Goal: Entertainment & Leisure: Consume media (video, audio)

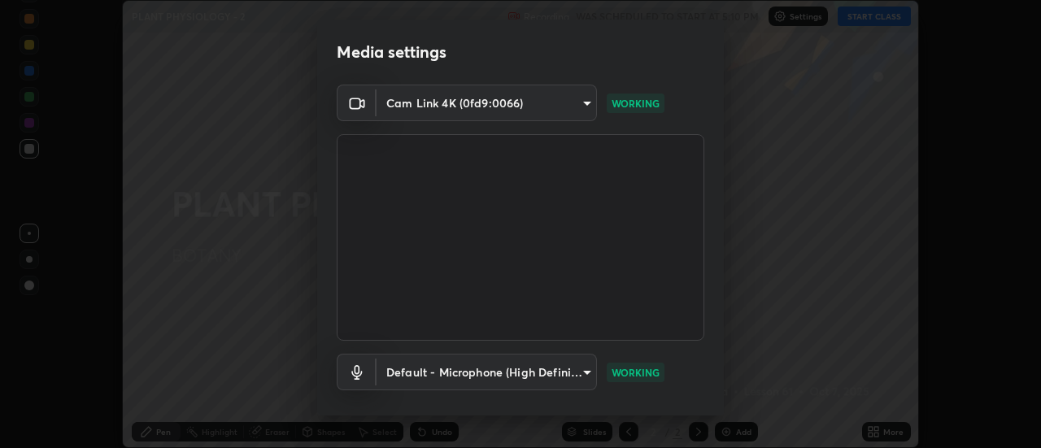
scroll to position [85, 0]
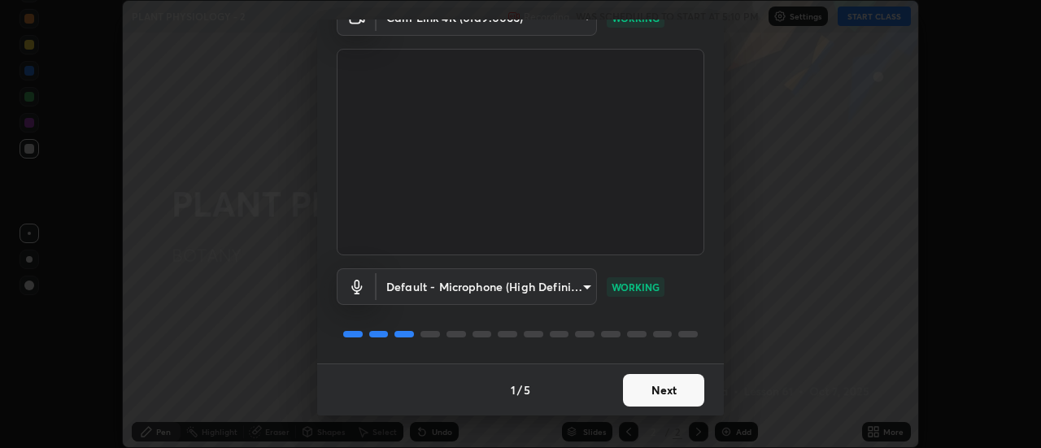
click at [652, 389] on button "Next" at bounding box center [663, 390] width 81 height 33
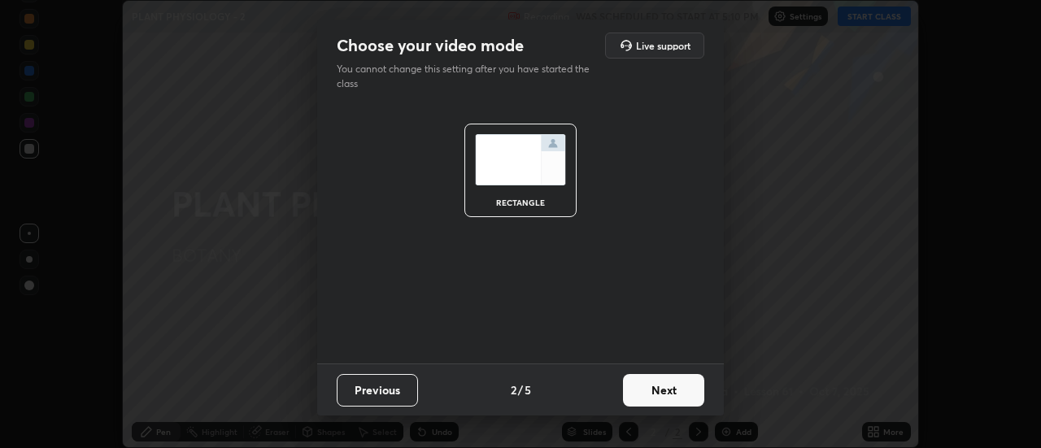
scroll to position [0, 0]
click at [664, 394] on button "Next" at bounding box center [663, 390] width 81 height 33
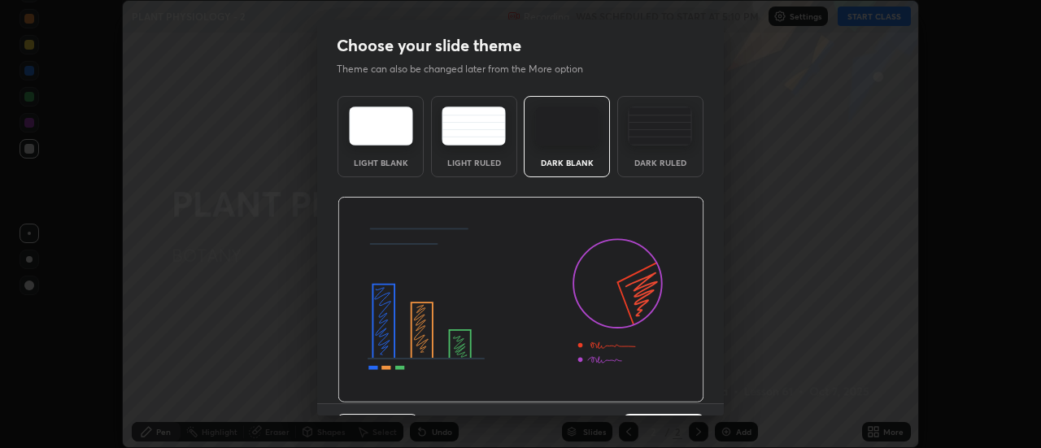
scroll to position [40, 0]
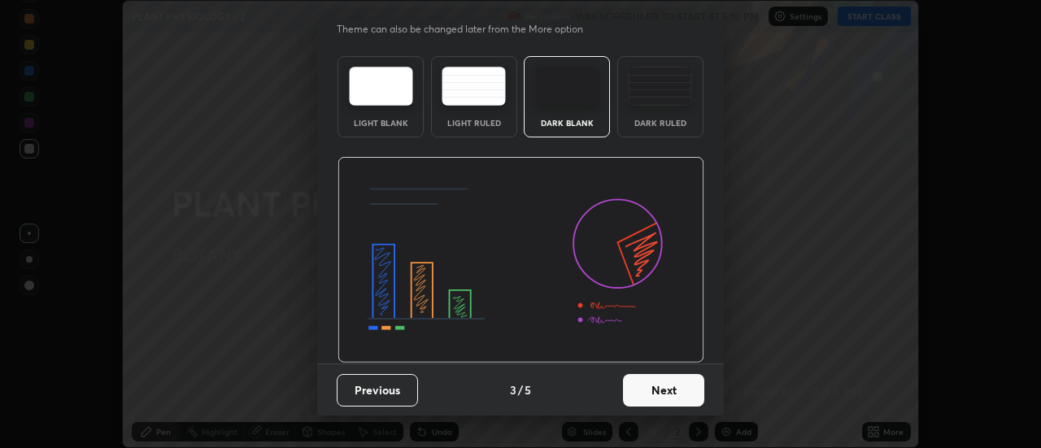
click at [664, 393] on button "Next" at bounding box center [663, 390] width 81 height 33
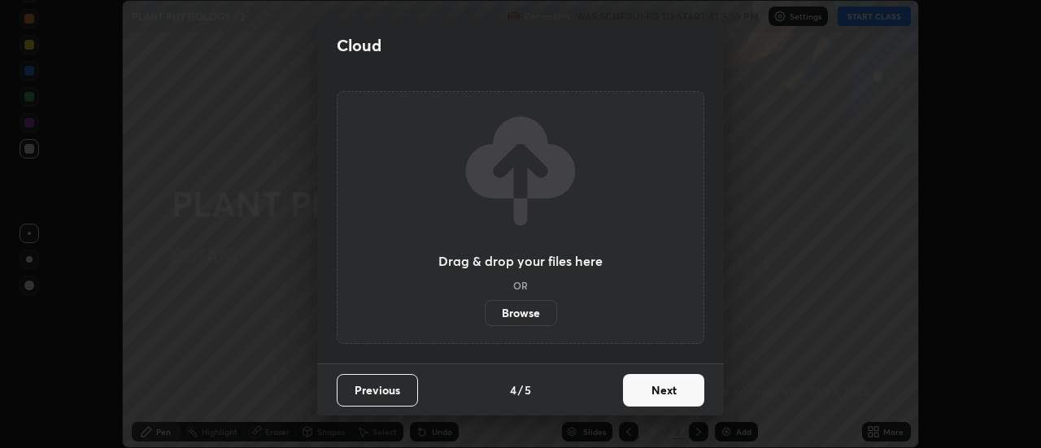
click at [668, 392] on button "Next" at bounding box center [663, 390] width 81 height 33
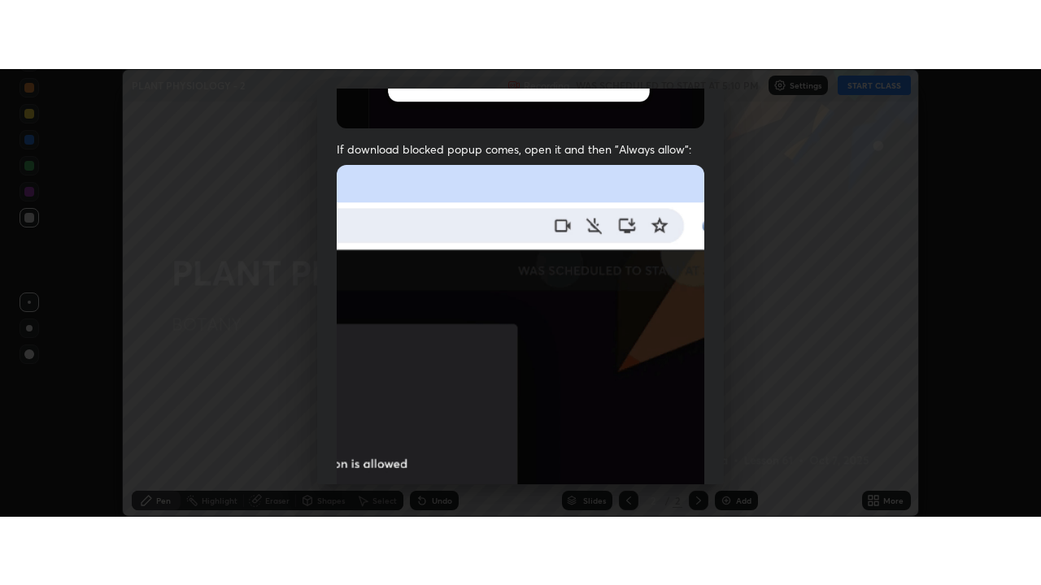
scroll to position [417, 0]
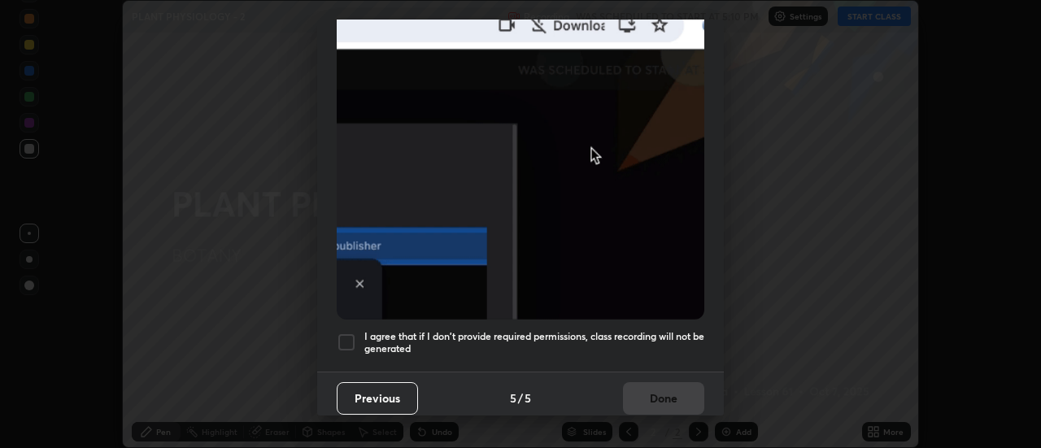
click at [351, 335] on div at bounding box center [347, 343] width 20 height 20
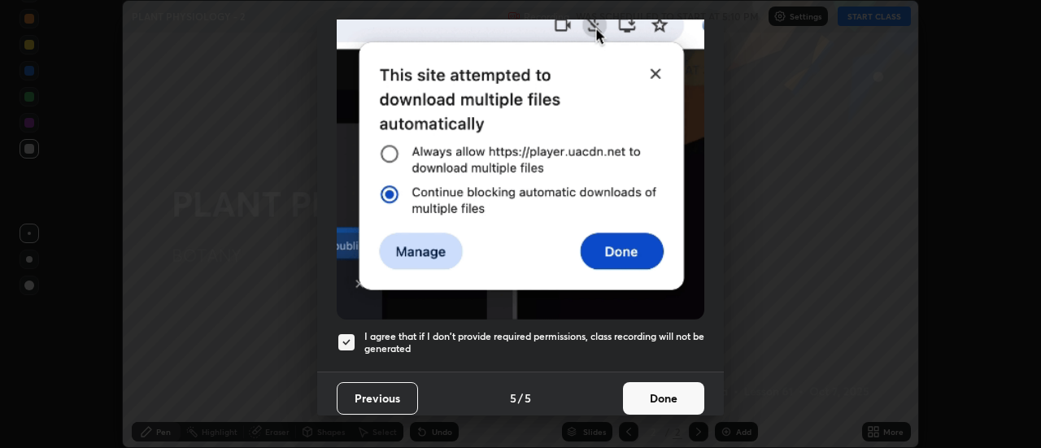
click at [680, 389] on button "Done" at bounding box center [663, 398] width 81 height 33
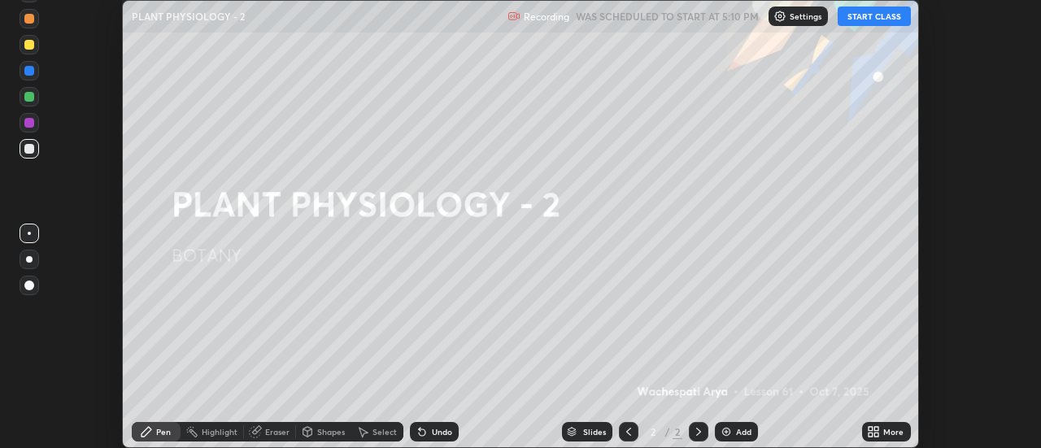
click at [874, 430] on icon at bounding box center [873, 431] width 13 height 13
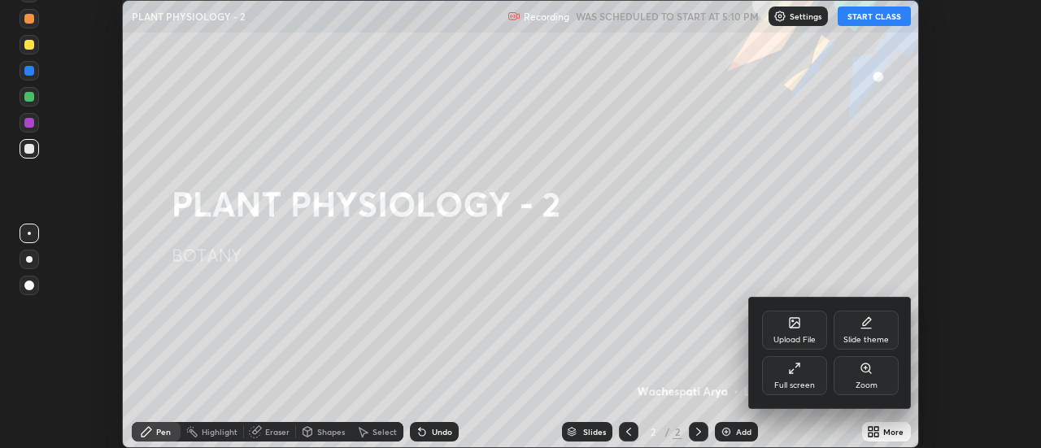
click at [805, 373] on div "Full screen" at bounding box center [794, 375] width 65 height 39
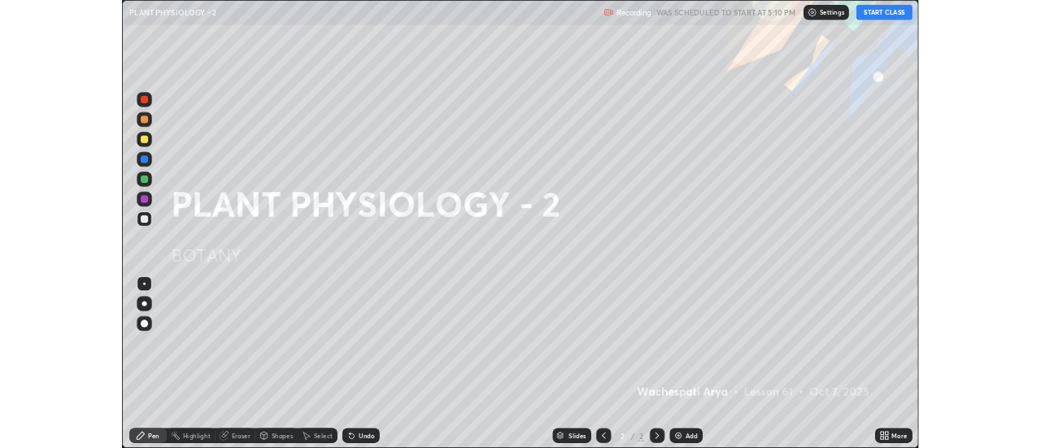
scroll to position [585, 1041]
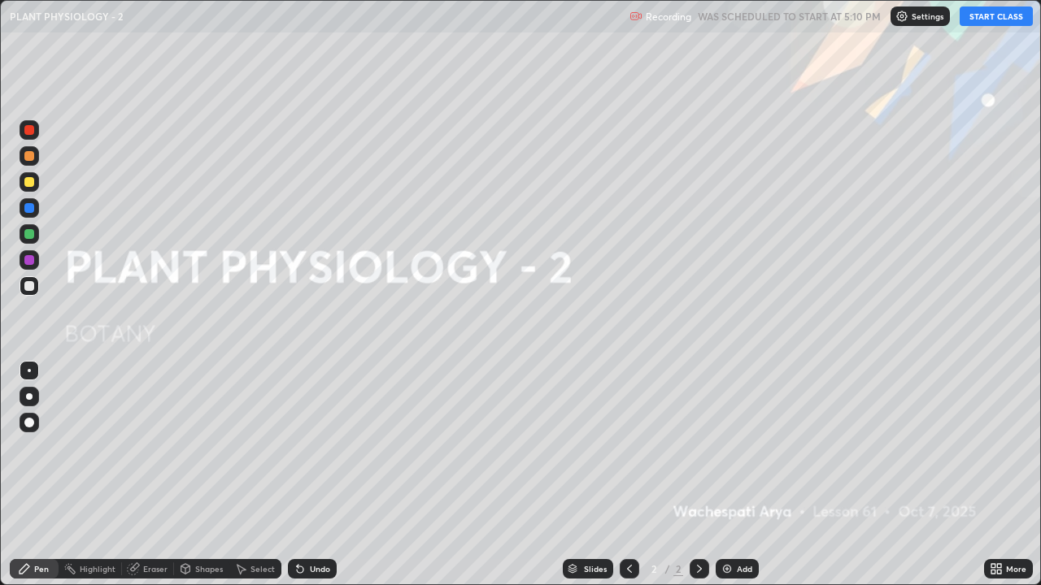
click at [991, 16] on button "START CLASS" at bounding box center [995, 17] width 73 height 20
click at [737, 447] on div "Add" at bounding box center [744, 569] width 15 height 8
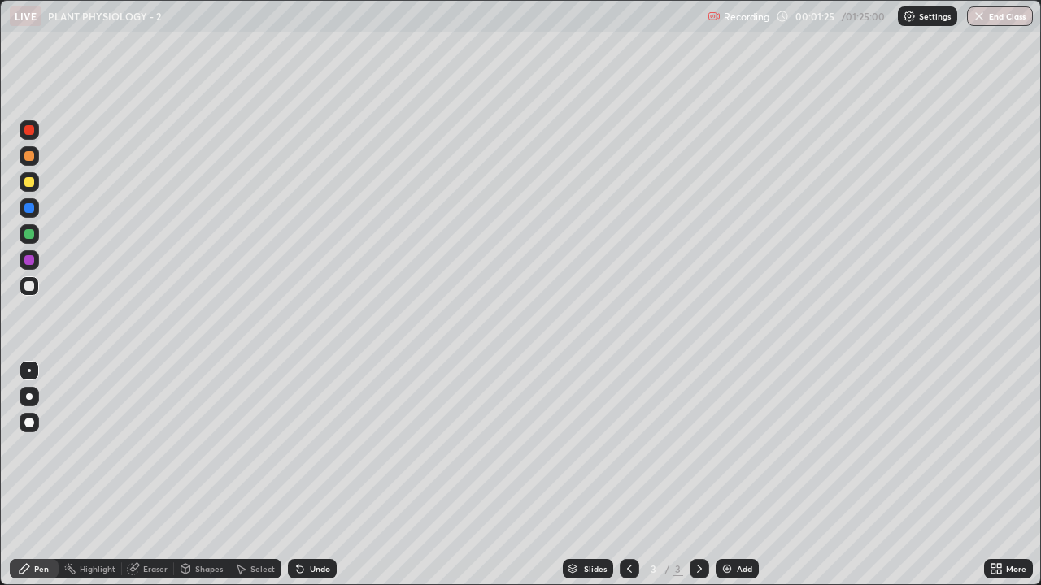
click at [28, 160] on div at bounding box center [29, 156] width 10 height 10
click at [37, 447] on div "Pen" at bounding box center [41, 569] width 15 height 8
click at [31, 397] on div at bounding box center [29, 397] width 7 height 7
click at [33, 288] on div at bounding box center [29, 286] width 10 height 10
click at [32, 156] on div at bounding box center [29, 156] width 10 height 10
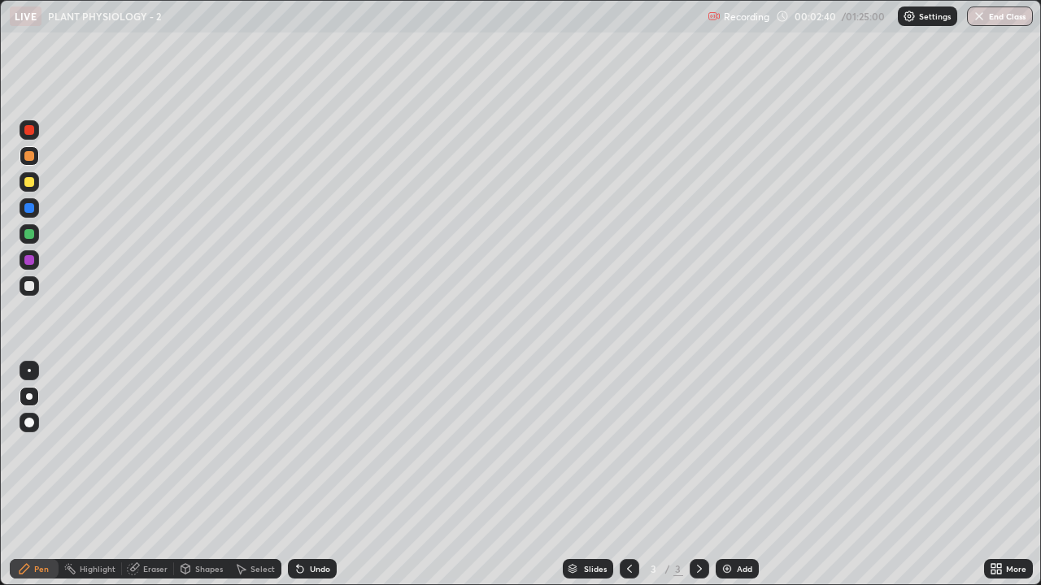
click at [29, 294] on div at bounding box center [30, 286] width 20 height 20
click at [312, 447] on div "Undo" at bounding box center [320, 569] width 20 height 8
click at [307, 447] on div "Undo" at bounding box center [312, 569] width 49 height 20
click at [309, 447] on div "Undo" at bounding box center [312, 569] width 49 height 20
click at [24, 159] on div at bounding box center [30, 156] width 20 height 20
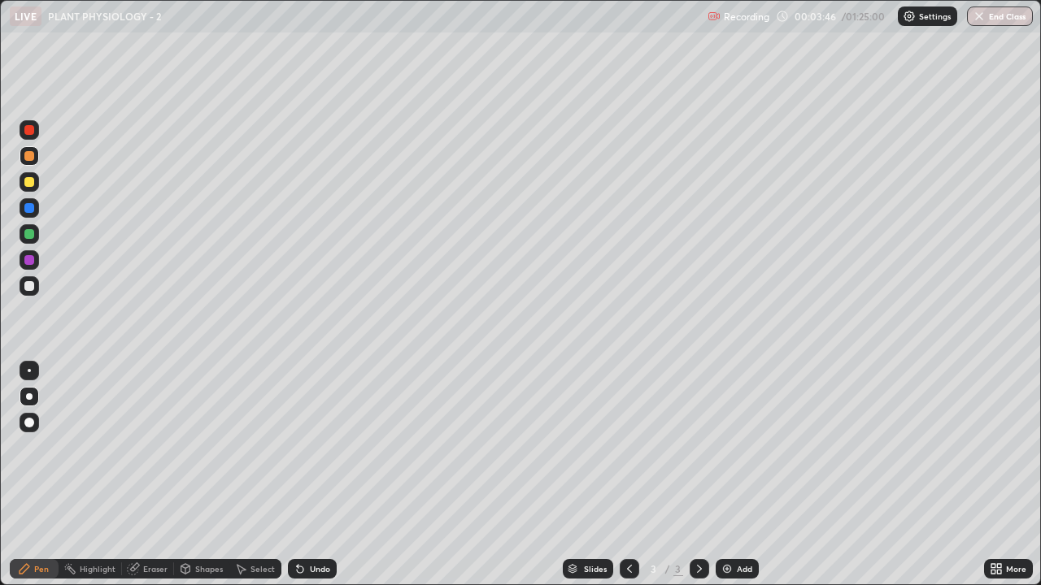
click at [310, 447] on div "Undo" at bounding box center [320, 569] width 20 height 8
click at [307, 447] on div "Undo" at bounding box center [312, 569] width 49 height 20
click at [24, 158] on div at bounding box center [29, 156] width 10 height 10
click at [728, 447] on img at bounding box center [726, 569] width 13 height 13
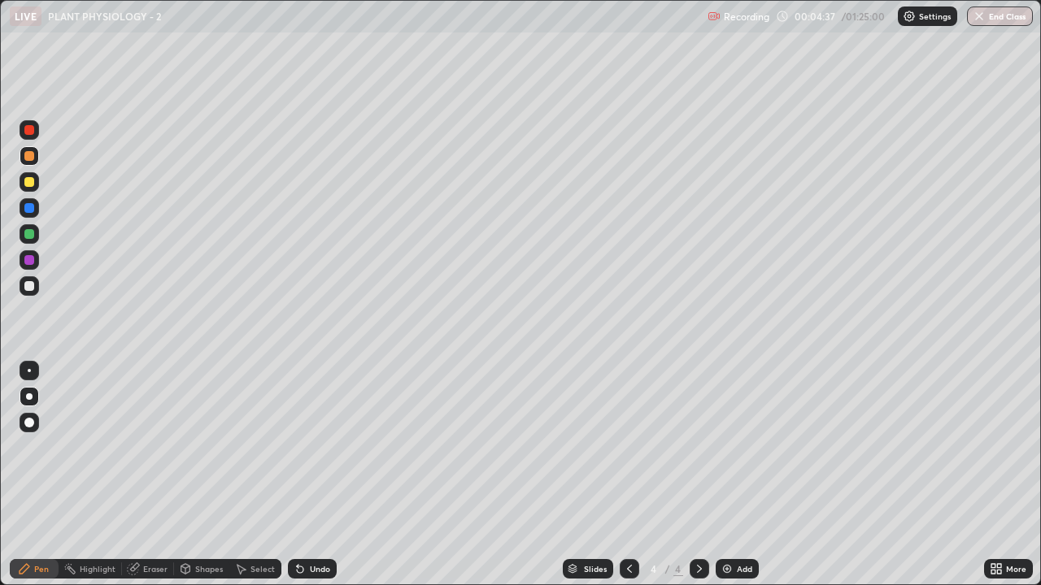
click at [31, 154] on div at bounding box center [29, 156] width 10 height 10
click at [29, 397] on div at bounding box center [29, 397] width 7 height 7
click at [25, 285] on div at bounding box center [29, 286] width 10 height 10
click at [33, 156] on div at bounding box center [29, 156] width 10 height 10
click at [310, 447] on div "Undo" at bounding box center [320, 569] width 20 height 8
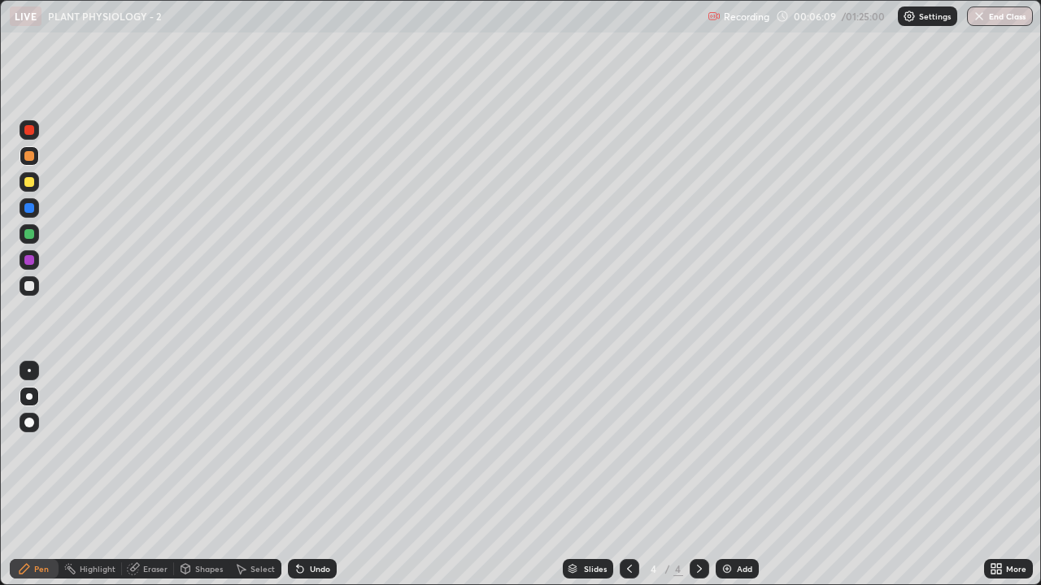
click at [311, 447] on div "Undo" at bounding box center [320, 569] width 20 height 8
click at [29, 397] on div at bounding box center [29, 397] width 7 height 7
click at [37, 285] on div at bounding box center [30, 286] width 20 height 20
click at [319, 447] on div "Undo" at bounding box center [320, 569] width 20 height 8
click at [318, 447] on div "Undo" at bounding box center [320, 569] width 20 height 8
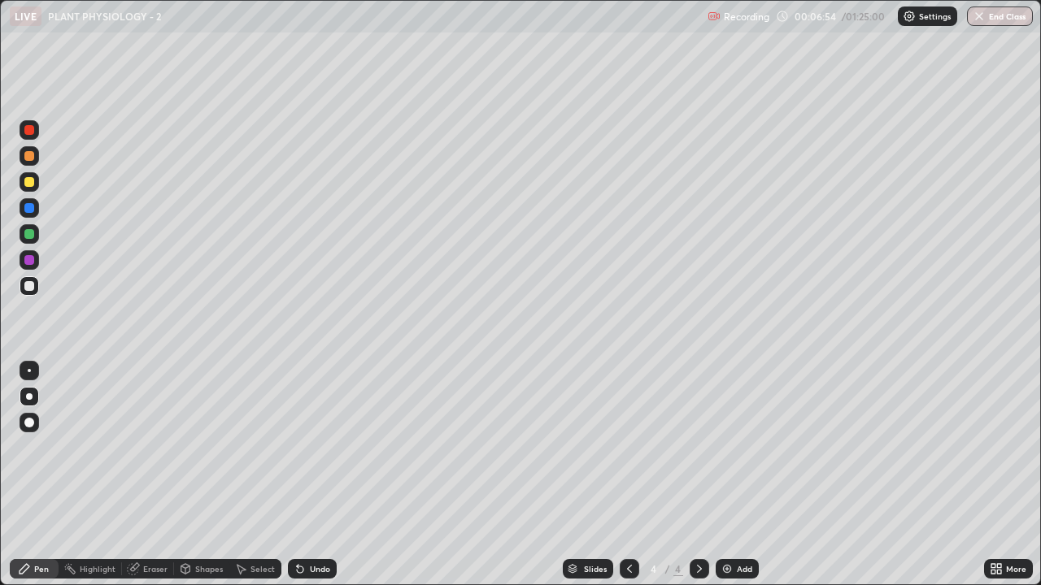
click at [320, 447] on div "Undo" at bounding box center [312, 569] width 49 height 20
click at [322, 447] on div "Undo" at bounding box center [312, 569] width 49 height 20
click at [321, 447] on div "Undo" at bounding box center [312, 569] width 49 height 20
click at [52, 447] on div "Pen" at bounding box center [34, 569] width 49 height 20
click at [31, 425] on div at bounding box center [29, 423] width 10 height 10
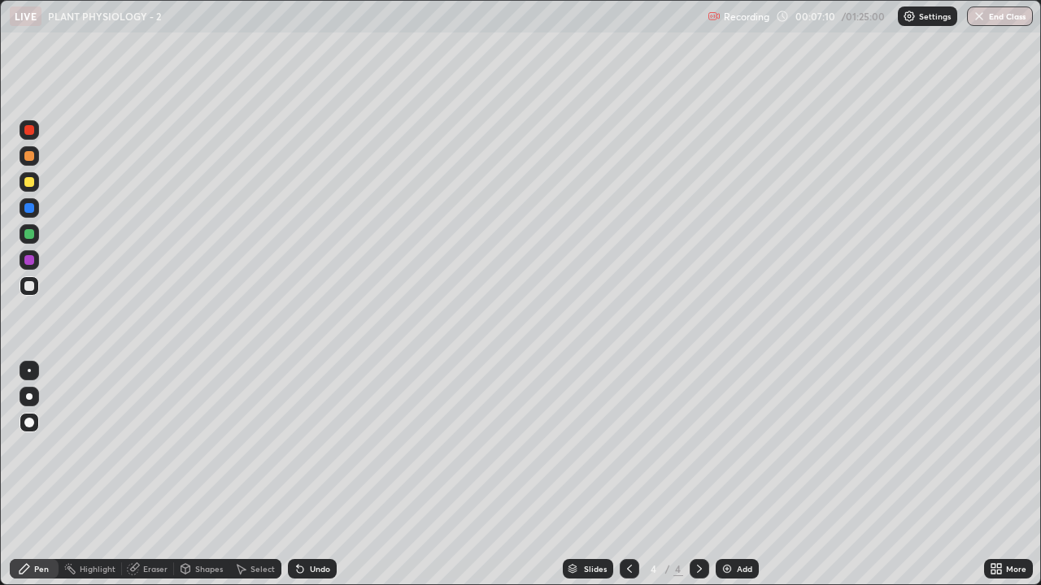
click at [36, 447] on div "Pen" at bounding box center [41, 569] width 15 height 8
click at [28, 235] on div at bounding box center [29, 234] width 10 height 10
click at [37, 447] on div "Pen" at bounding box center [41, 569] width 15 height 8
click at [26, 181] on div at bounding box center [29, 182] width 10 height 10
click at [27, 238] on div at bounding box center [29, 234] width 10 height 10
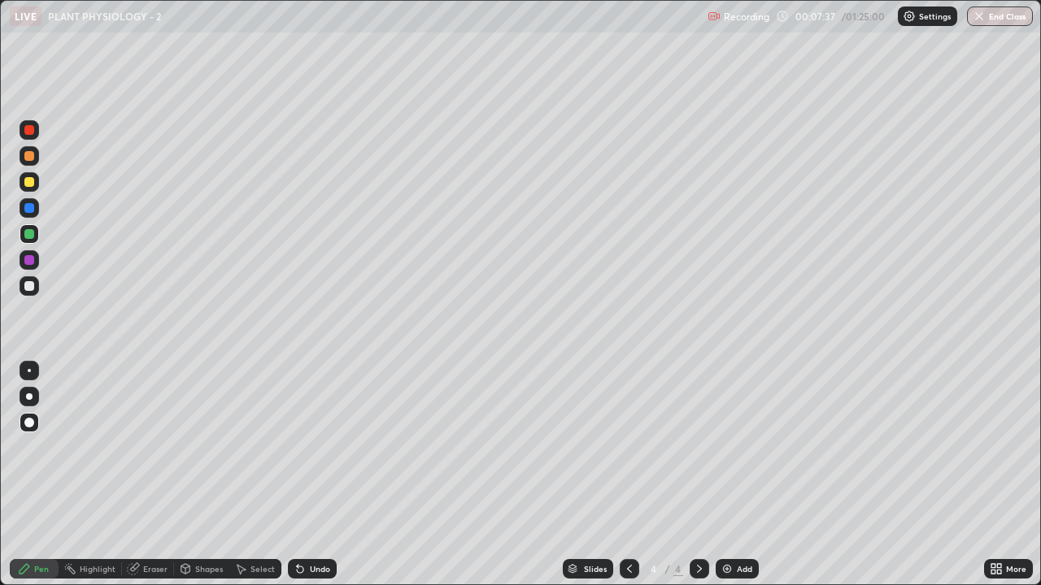
click at [27, 285] on div at bounding box center [29, 286] width 10 height 10
click at [33, 236] on div at bounding box center [29, 234] width 10 height 10
click at [30, 185] on div at bounding box center [29, 182] width 10 height 10
click at [28, 286] on div at bounding box center [29, 286] width 10 height 10
click at [268, 447] on div "Select" at bounding box center [262, 569] width 24 height 8
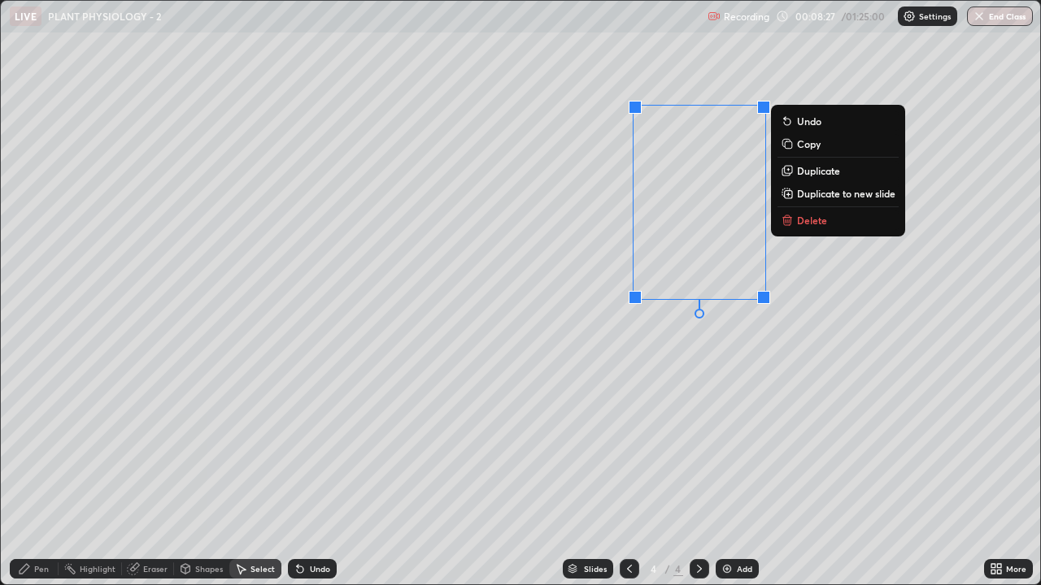
click at [825, 171] on p "Duplicate" at bounding box center [818, 170] width 43 height 13
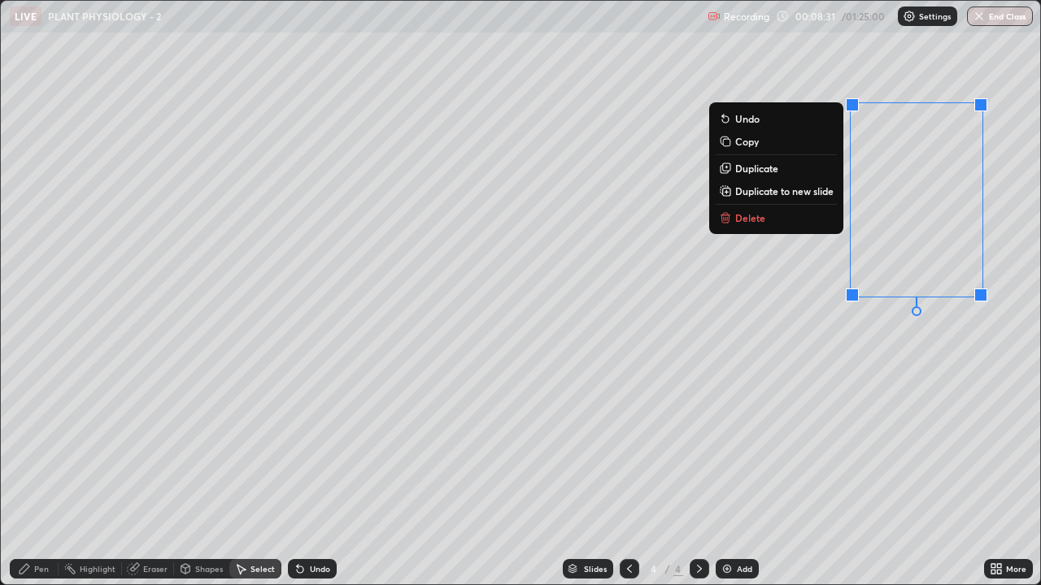
click at [866, 424] on div "0 ° Undo Copy Duplicate Duplicate to new slide Delete" at bounding box center [520, 293] width 1039 height 584
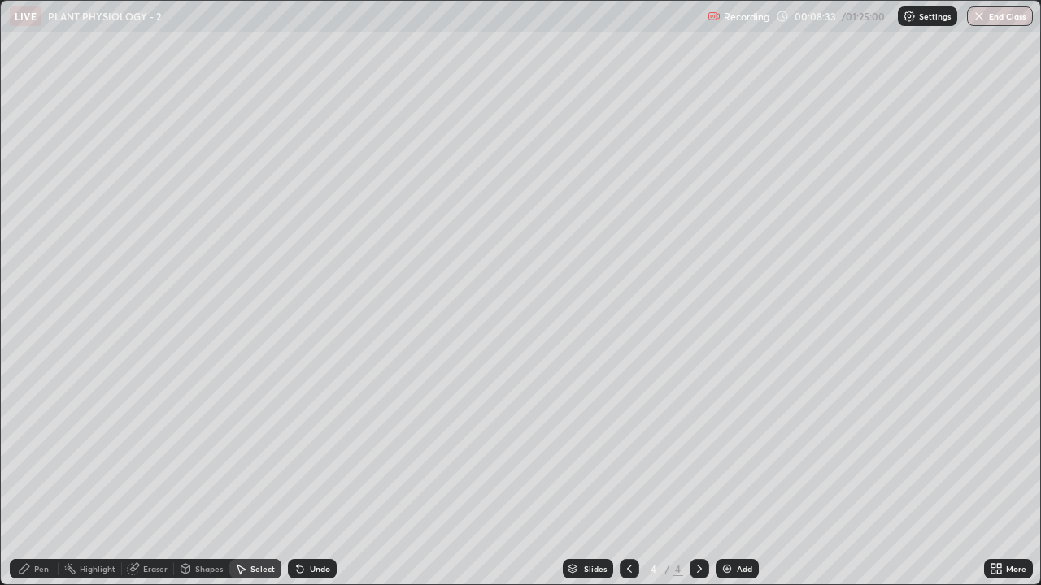
click at [33, 447] on div "Pen" at bounding box center [34, 569] width 49 height 20
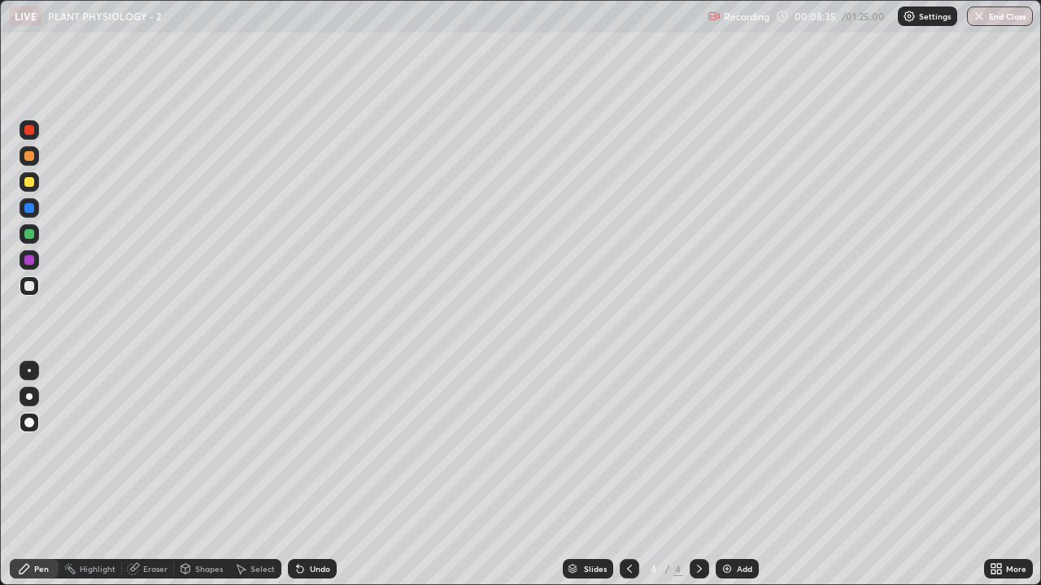
click at [27, 158] on div at bounding box center [29, 156] width 10 height 10
click at [33, 189] on div at bounding box center [30, 182] width 20 height 20
click at [37, 394] on div at bounding box center [30, 397] width 20 height 20
click at [33, 263] on div at bounding box center [29, 260] width 10 height 10
click at [29, 285] on div at bounding box center [29, 286] width 10 height 10
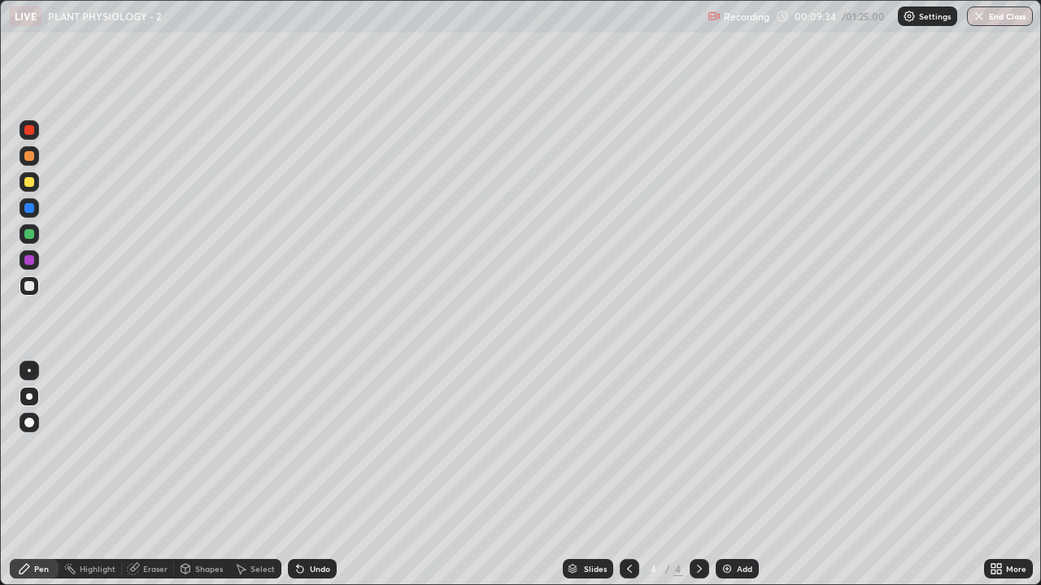
click at [37, 289] on div at bounding box center [30, 286] width 20 height 20
click at [318, 447] on div "Undo" at bounding box center [320, 569] width 20 height 8
click at [41, 447] on div "Pen" at bounding box center [41, 569] width 15 height 8
click at [258, 447] on div "Select" at bounding box center [262, 569] width 24 height 8
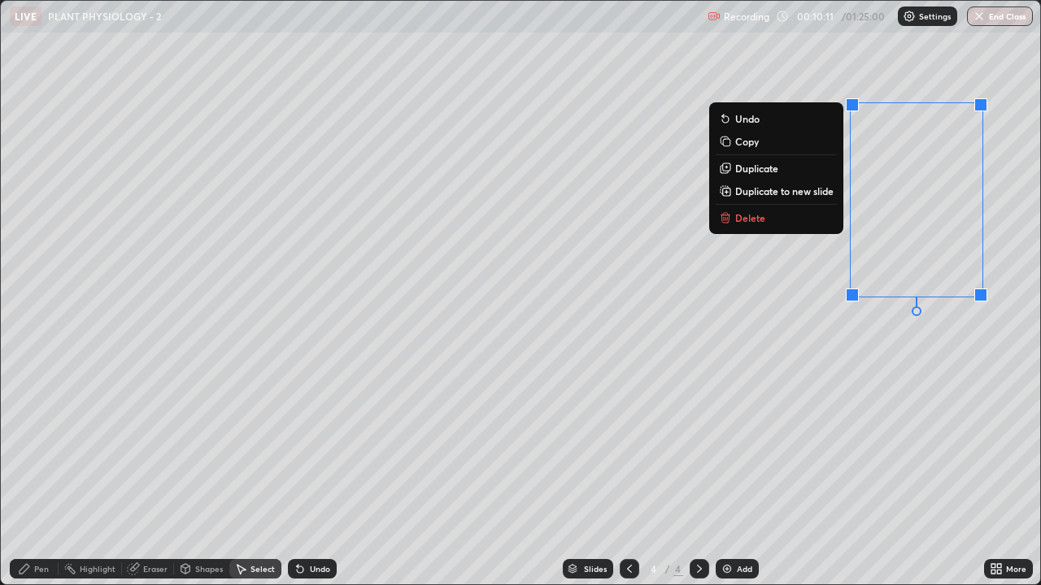
click at [786, 170] on button "Duplicate" at bounding box center [776, 169] width 121 height 20
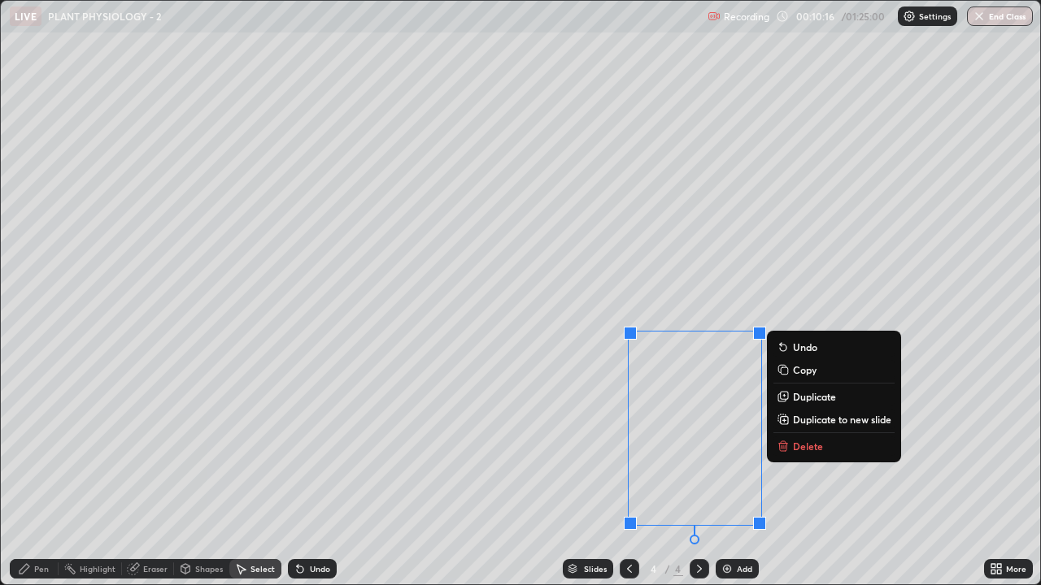
click at [147, 447] on div "Eraser" at bounding box center [155, 569] width 24 height 8
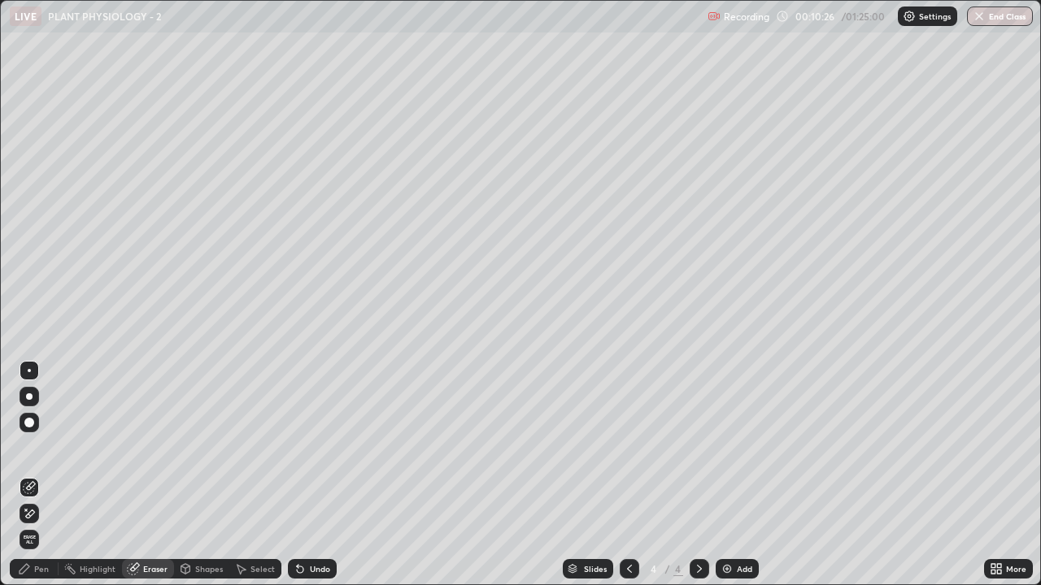
click at [34, 447] on div "Pen" at bounding box center [41, 569] width 15 height 8
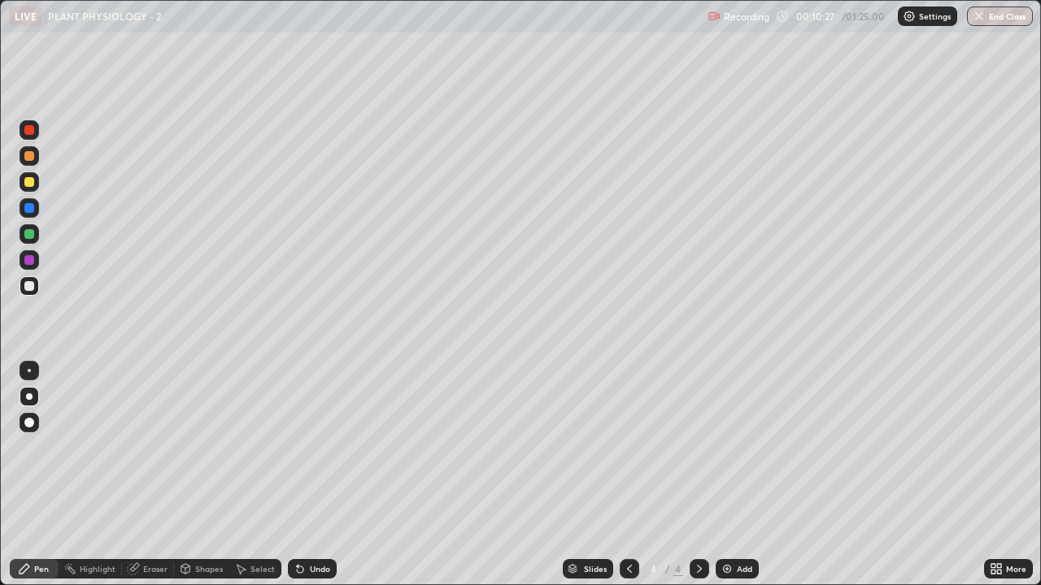
click at [35, 294] on div at bounding box center [30, 286] width 20 height 20
click at [159, 447] on div "Eraser" at bounding box center [155, 569] width 24 height 8
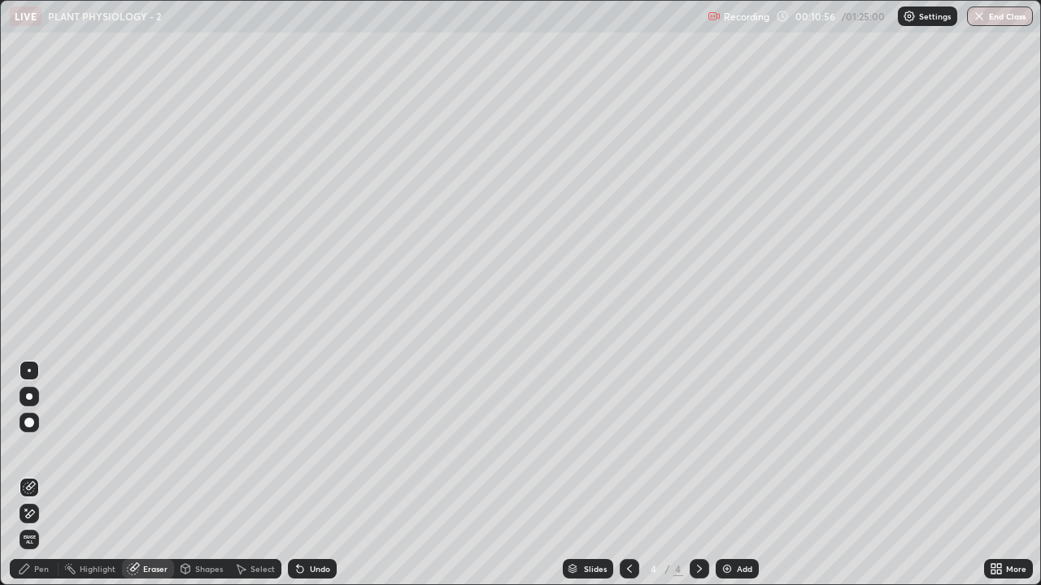
click at [42, 447] on div "Pen" at bounding box center [34, 569] width 49 height 20
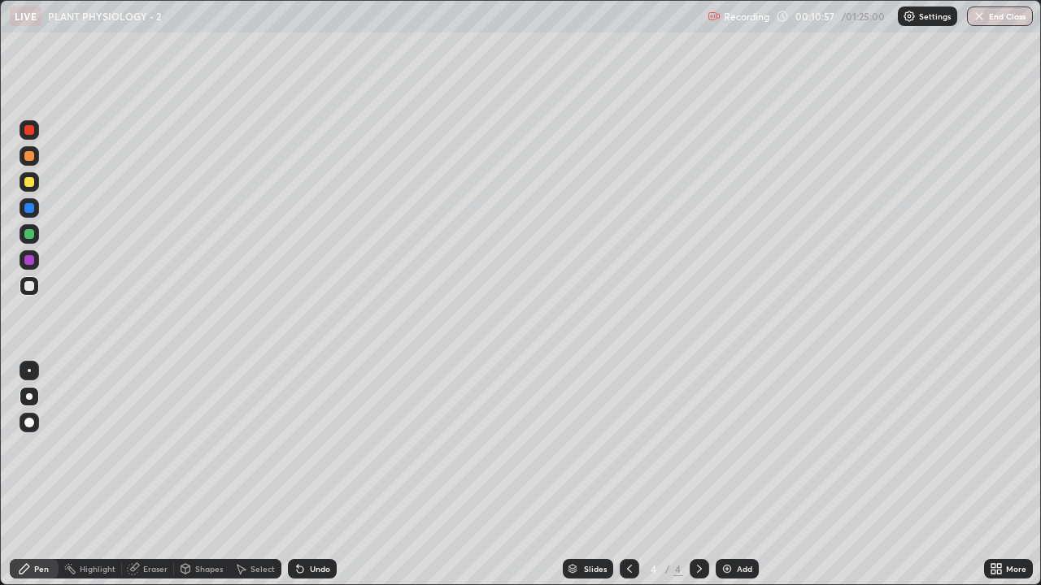
click at [30, 260] on div at bounding box center [29, 260] width 10 height 10
click at [49, 447] on div "Pen" at bounding box center [34, 569] width 49 height 20
click at [28, 182] on div at bounding box center [29, 182] width 10 height 10
click at [270, 447] on div "Select" at bounding box center [262, 569] width 24 height 8
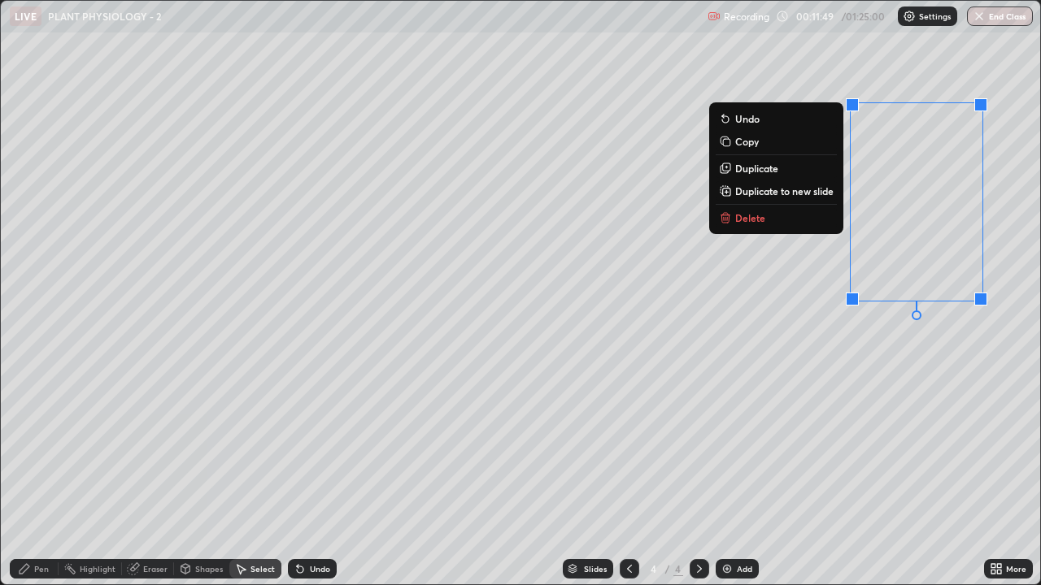
click at [929, 437] on div "0 ° Undo Copy Duplicate Duplicate to new slide Delete" at bounding box center [520, 293] width 1039 height 584
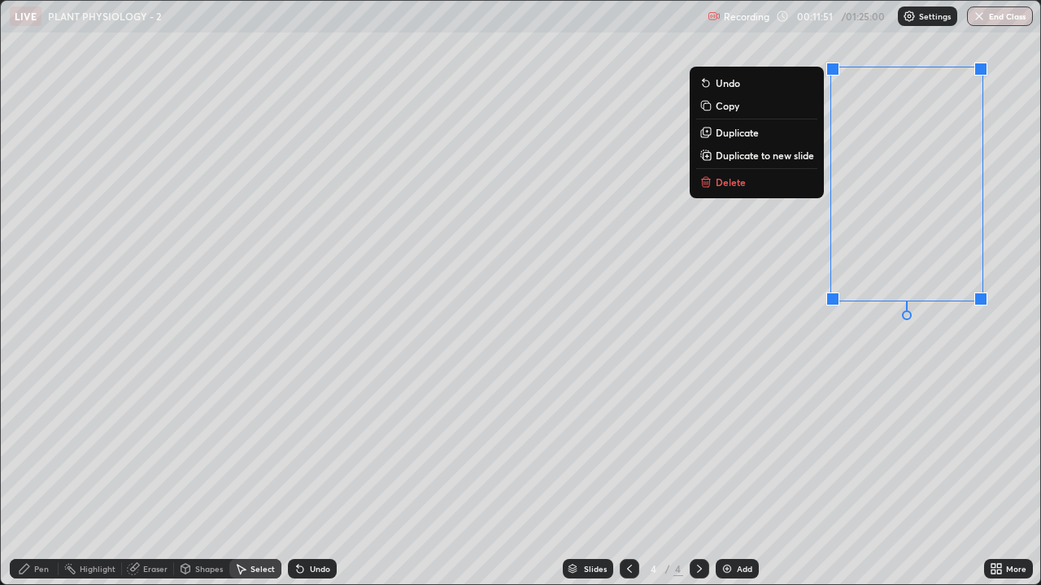
click at [768, 134] on button "Duplicate" at bounding box center [756, 133] width 121 height 20
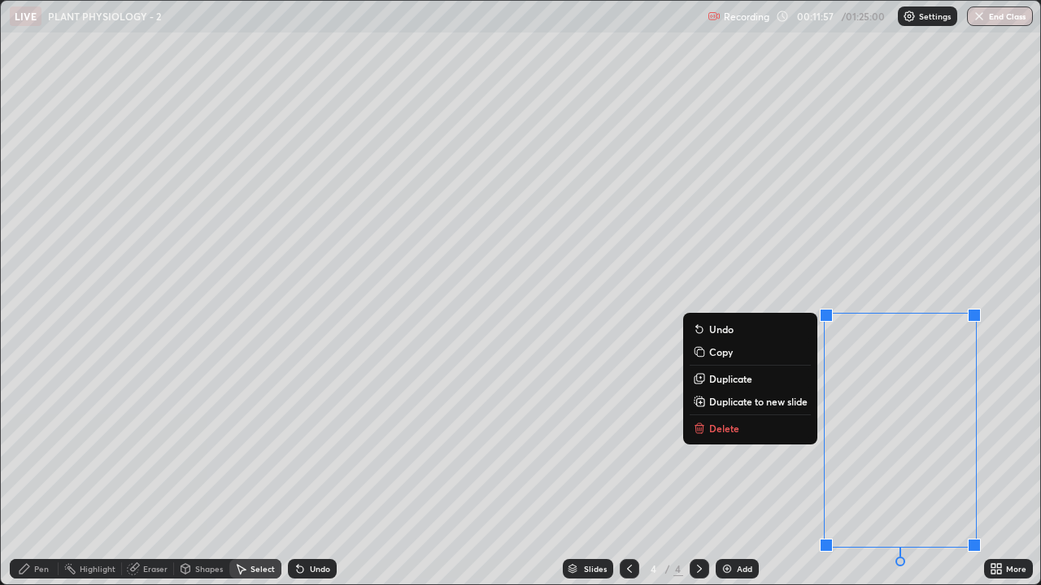
click at [150, 447] on div "Eraser" at bounding box center [155, 569] width 24 height 8
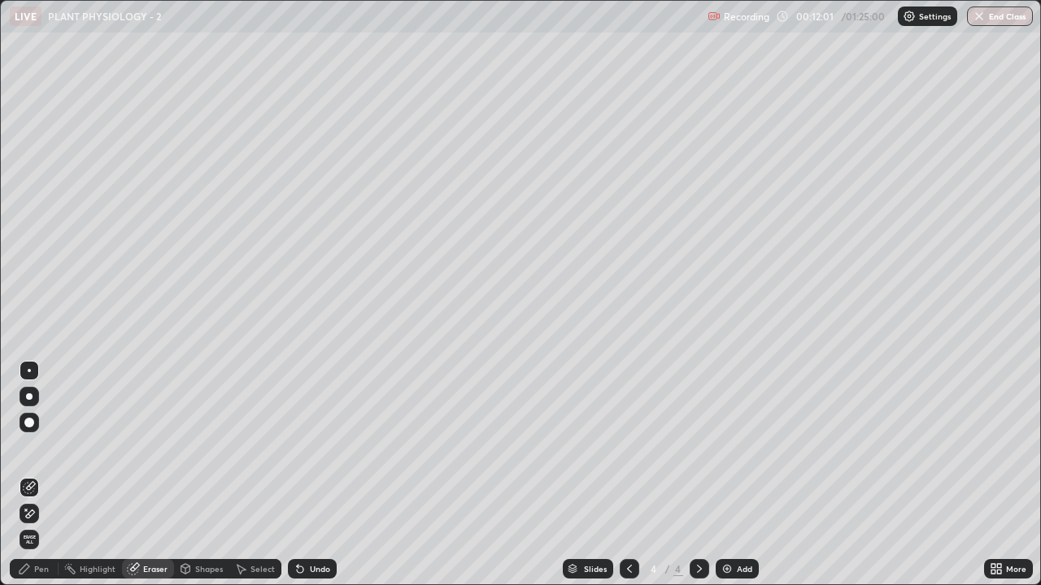
click at [37, 447] on div "Pen" at bounding box center [41, 569] width 15 height 8
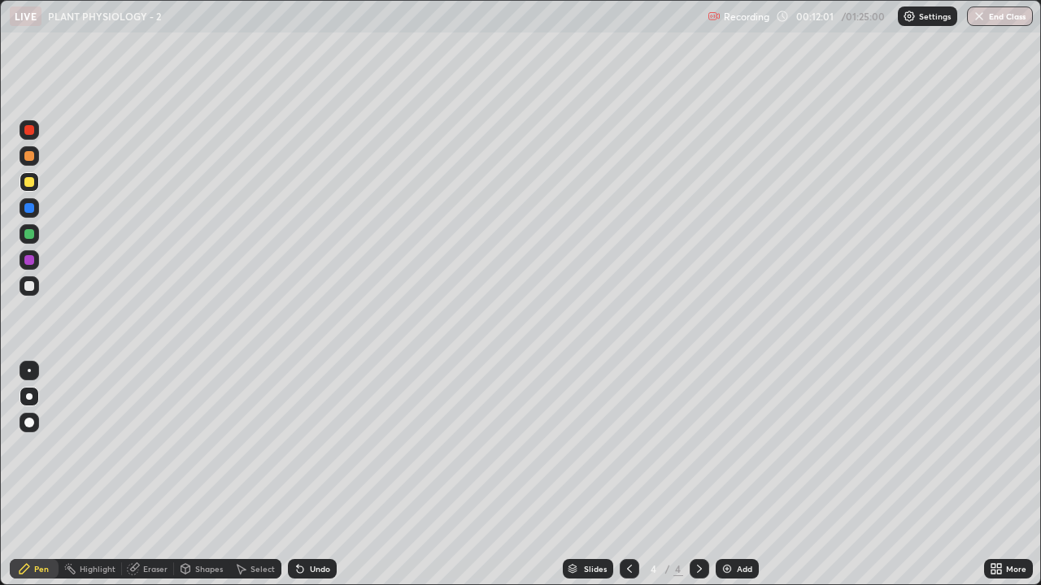
click at [36, 183] on div at bounding box center [30, 182] width 20 height 20
click at [29, 397] on div at bounding box center [29, 397] width 7 height 7
click at [29, 287] on div at bounding box center [29, 286] width 10 height 10
click at [30, 182] on div at bounding box center [29, 182] width 10 height 10
click at [625, 447] on icon at bounding box center [629, 569] width 13 height 13
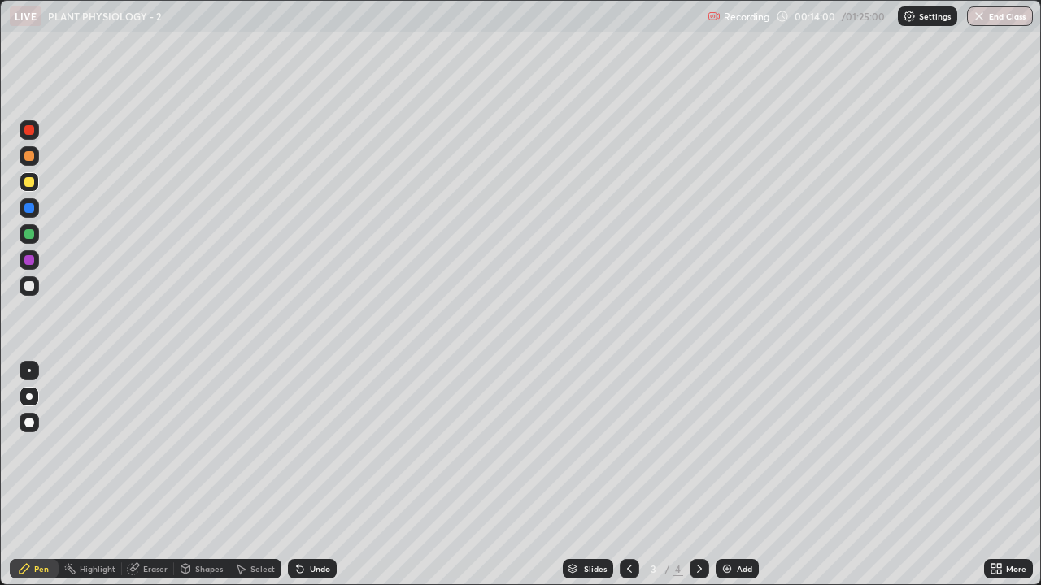
click at [697, 447] on icon at bounding box center [699, 569] width 13 height 13
click at [31, 285] on div at bounding box center [29, 286] width 10 height 10
click at [729, 447] on img at bounding box center [726, 569] width 13 height 13
click at [31, 160] on div at bounding box center [29, 156] width 10 height 10
click at [29, 397] on div at bounding box center [29, 397] width 7 height 7
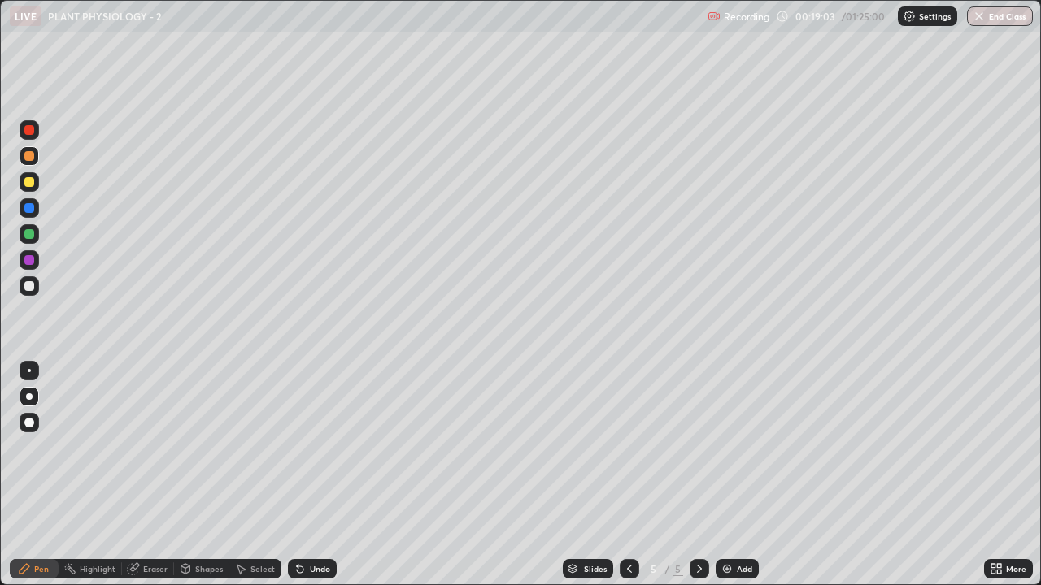
click at [27, 289] on div at bounding box center [29, 286] width 10 height 10
click at [30, 230] on div at bounding box center [29, 234] width 10 height 10
click at [32, 289] on div at bounding box center [29, 286] width 10 height 10
click at [32, 261] on div at bounding box center [29, 260] width 10 height 10
click at [33, 210] on div at bounding box center [29, 208] width 10 height 10
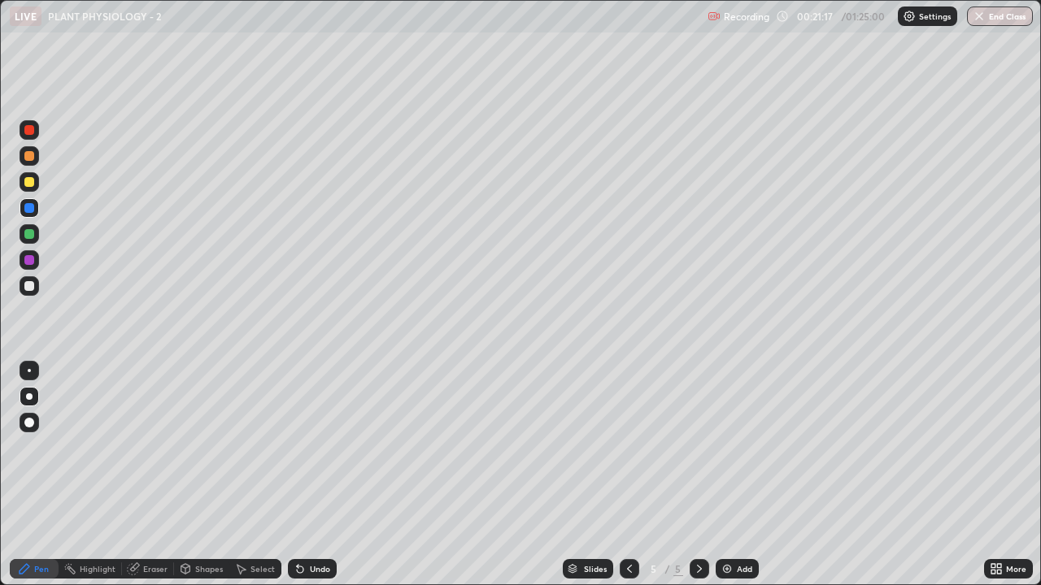
click at [27, 232] on div at bounding box center [29, 234] width 10 height 10
click at [248, 447] on div "Select" at bounding box center [255, 569] width 52 height 20
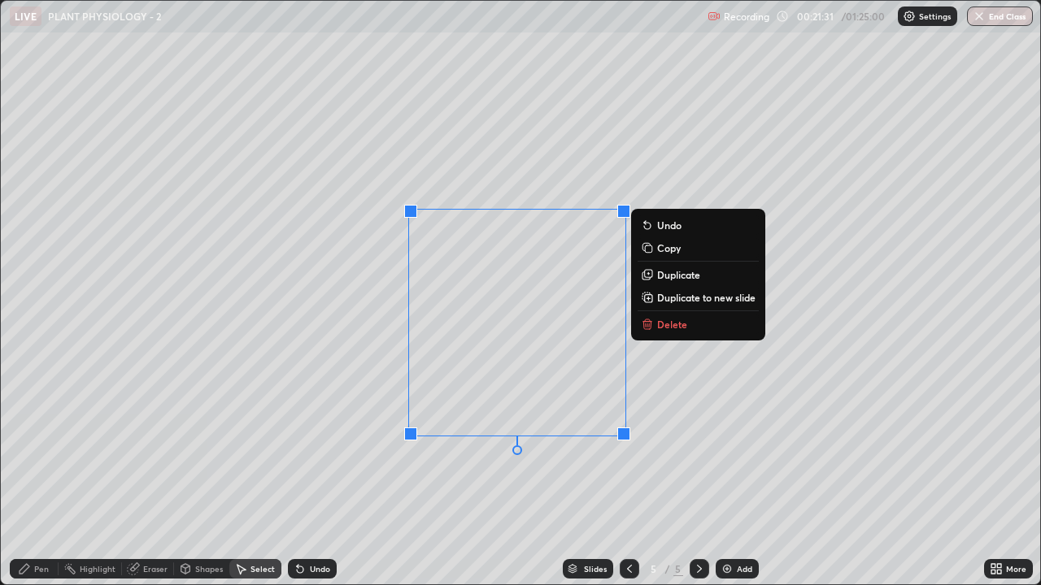
click at [697, 276] on p "Duplicate" at bounding box center [678, 274] width 43 height 13
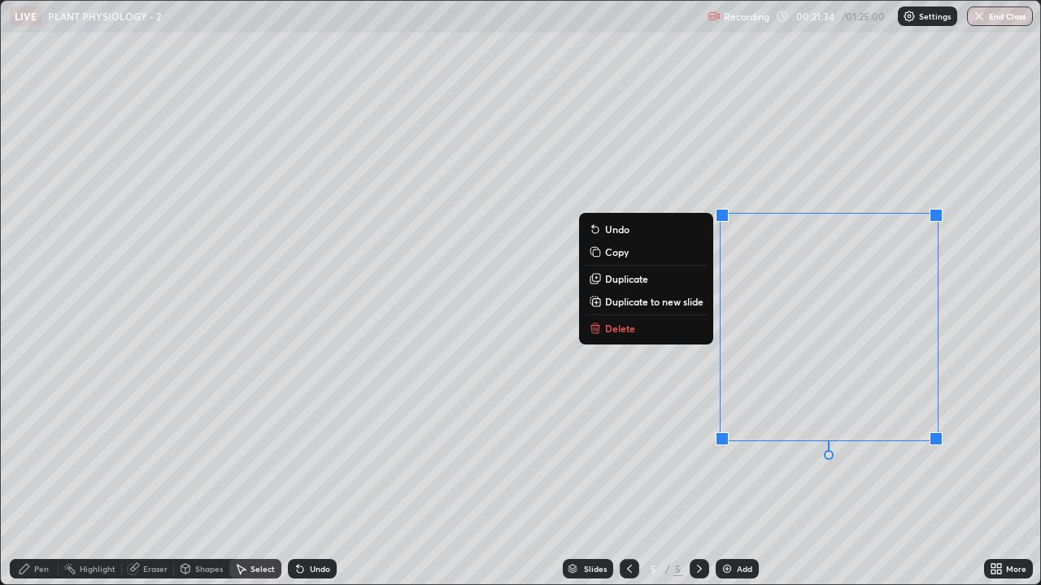
click at [808, 447] on div "0 ° Undo Copy Duplicate Duplicate to new slide Delete" at bounding box center [520, 293] width 1039 height 584
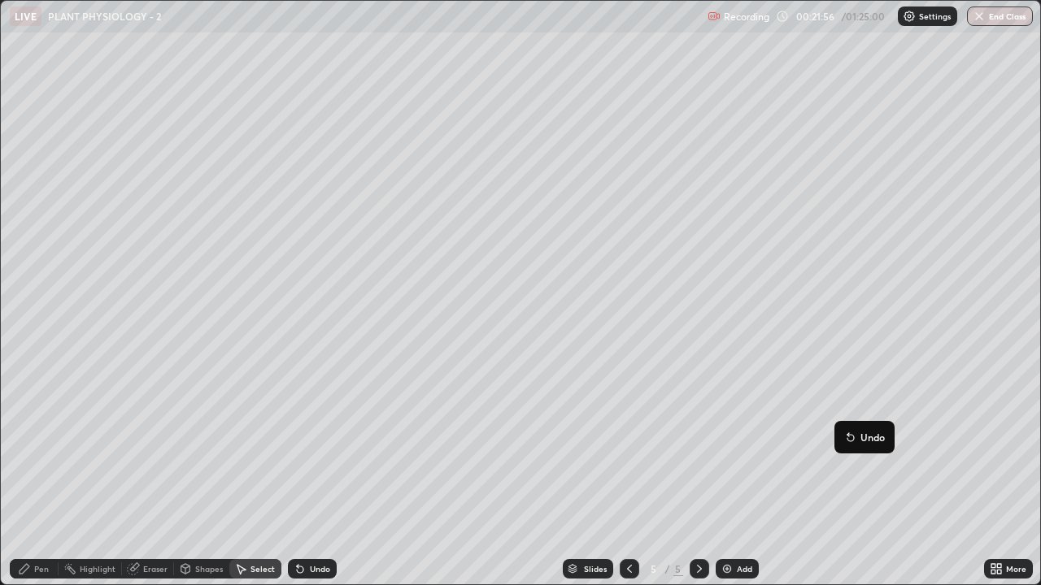
click at [789, 447] on div "0 ° Undo Copy Duplicate Duplicate to new slide Delete" at bounding box center [520, 293] width 1039 height 584
click at [627, 447] on icon at bounding box center [629, 569] width 13 height 13
click at [698, 447] on icon at bounding box center [699, 569] width 13 height 13
click at [34, 447] on div "Pen" at bounding box center [41, 569] width 15 height 8
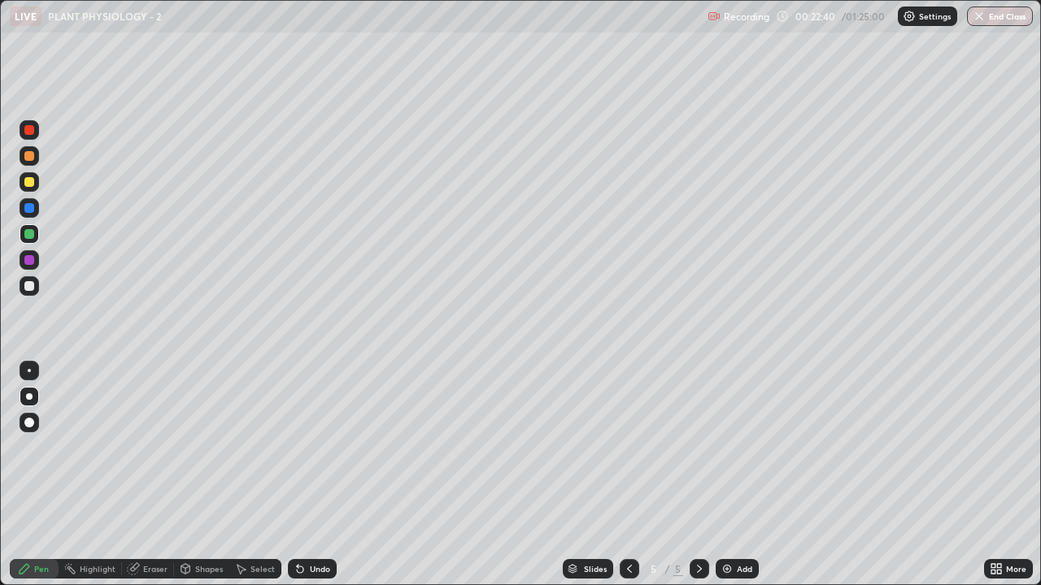
click at [28, 211] on div at bounding box center [29, 208] width 10 height 10
click at [25, 158] on div at bounding box center [29, 156] width 10 height 10
click at [29, 371] on div at bounding box center [29, 370] width 3 height 3
click at [29, 397] on div at bounding box center [29, 397] width 7 height 7
click at [38, 282] on div at bounding box center [30, 286] width 20 height 20
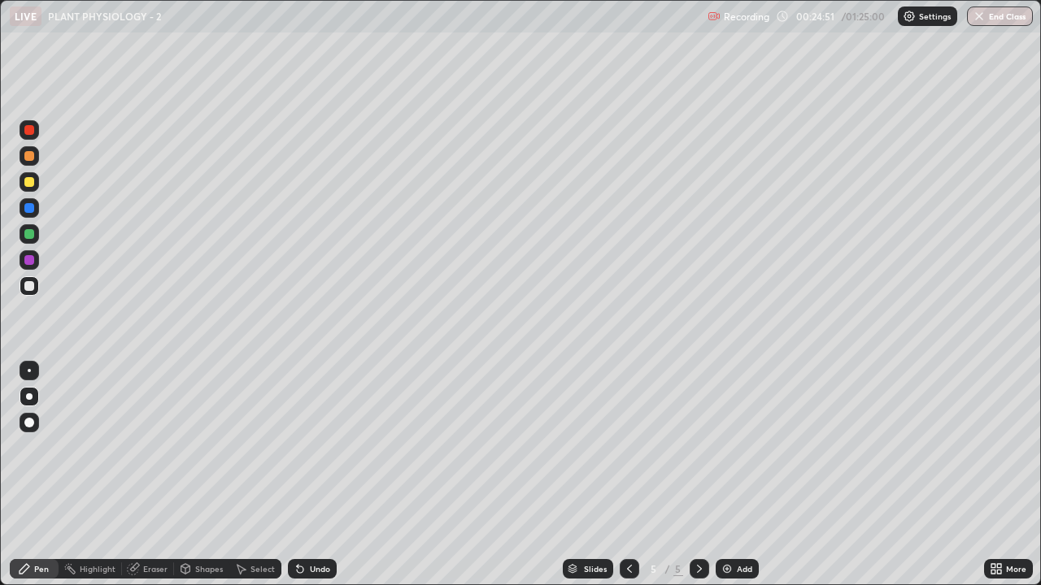
click at [31, 212] on div at bounding box center [29, 208] width 10 height 10
click at [28, 396] on div at bounding box center [29, 397] width 7 height 7
click at [30, 285] on div at bounding box center [29, 286] width 10 height 10
click at [321, 447] on div "Undo" at bounding box center [320, 569] width 20 height 8
click at [321, 447] on div "Undo" at bounding box center [312, 569] width 49 height 20
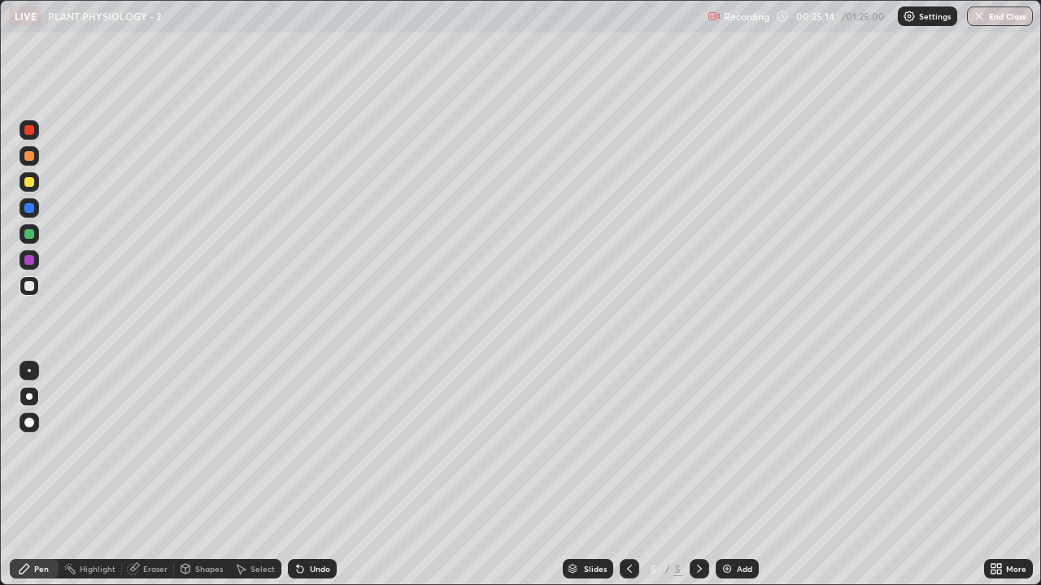
click at [323, 447] on div "Undo" at bounding box center [312, 569] width 49 height 20
click at [322, 447] on div "Undo" at bounding box center [312, 569] width 49 height 20
click at [323, 447] on div "Undo" at bounding box center [312, 569] width 49 height 20
click at [324, 447] on div "Undo" at bounding box center [312, 569] width 49 height 20
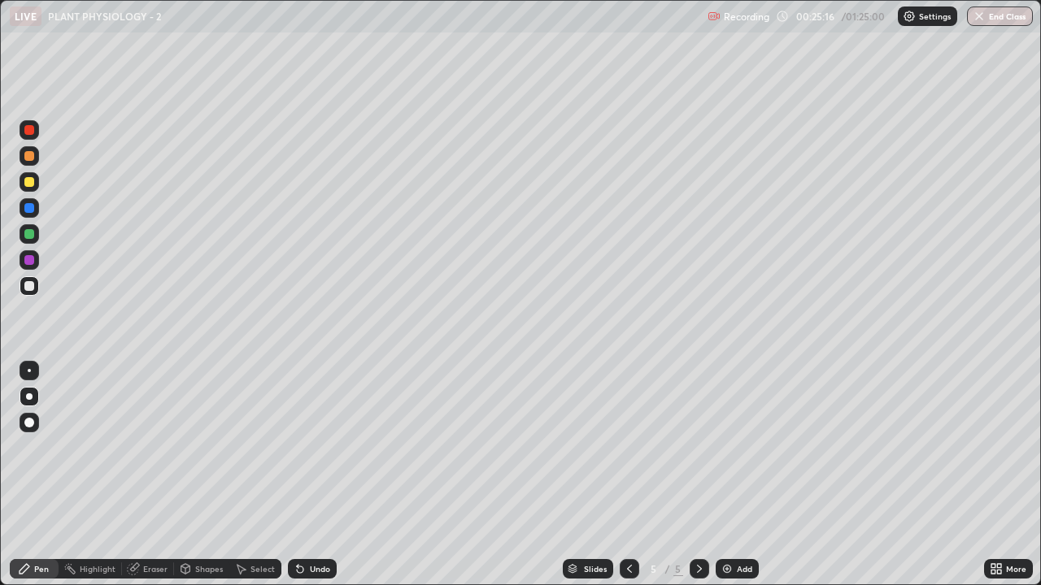
click at [325, 447] on div "Undo" at bounding box center [312, 569] width 49 height 20
click at [724, 447] on img at bounding box center [726, 569] width 13 height 13
click at [29, 156] on div at bounding box center [29, 156] width 10 height 10
click at [28, 290] on div at bounding box center [29, 286] width 10 height 10
click at [30, 180] on div at bounding box center [29, 182] width 10 height 10
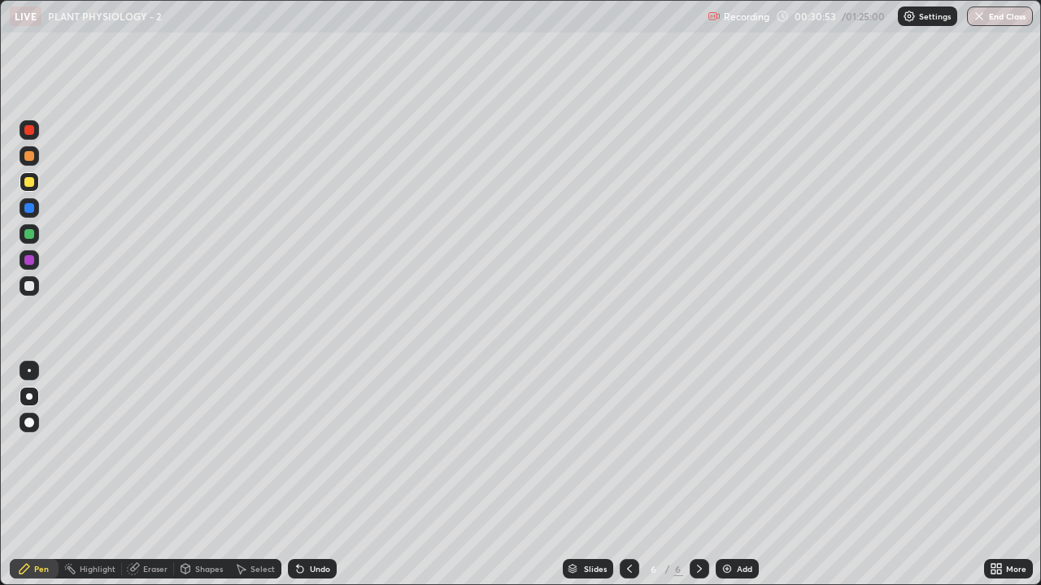
click at [29, 235] on div at bounding box center [29, 234] width 10 height 10
click at [27, 186] on div at bounding box center [29, 182] width 10 height 10
click at [26, 289] on div at bounding box center [29, 286] width 10 height 10
click at [627, 447] on icon at bounding box center [629, 569] width 5 height 8
click at [620, 447] on div at bounding box center [630, 569] width 20 height 20
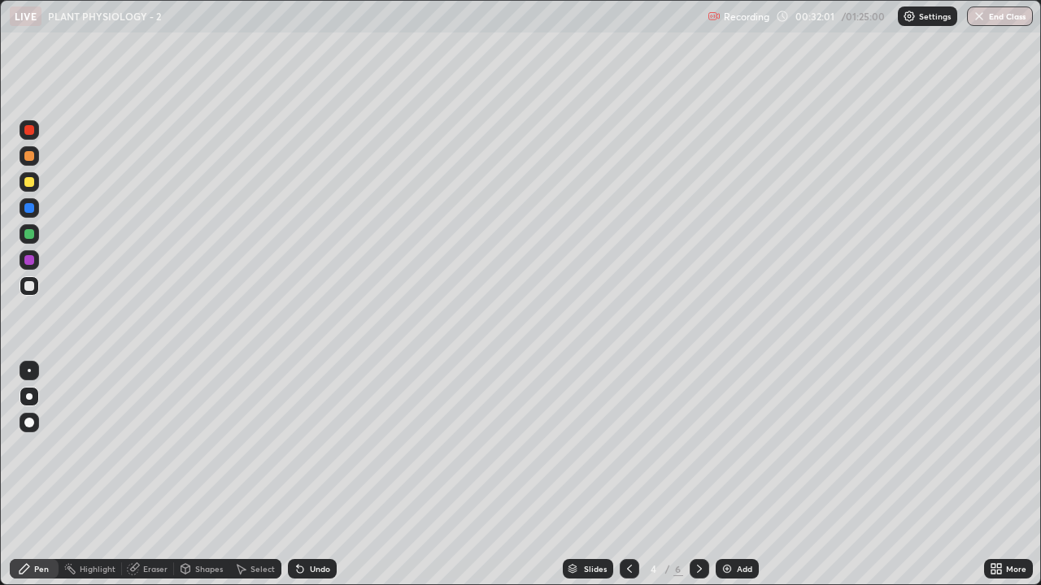
click at [698, 447] on icon at bounding box center [699, 569] width 13 height 13
click at [695, 447] on icon at bounding box center [699, 569] width 13 height 13
click at [628, 447] on icon at bounding box center [629, 569] width 13 height 13
click at [698, 447] on icon at bounding box center [699, 569] width 13 height 13
click at [29, 397] on div at bounding box center [29, 397] width 7 height 7
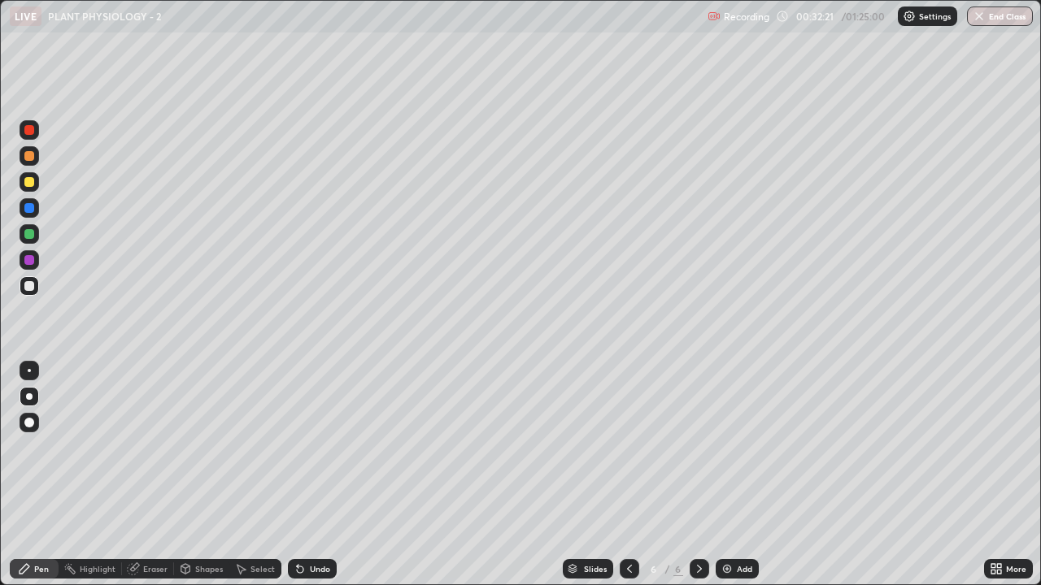
click at [31, 289] on div at bounding box center [29, 286] width 10 height 10
click at [36, 185] on div at bounding box center [30, 182] width 20 height 20
click at [28, 287] on div at bounding box center [29, 286] width 10 height 10
click at [28, 397] on div at bounding box center [29, 397] width 7 height 7
click at [28, 260] on div at bounding box center [29, 260] width 10 height 10
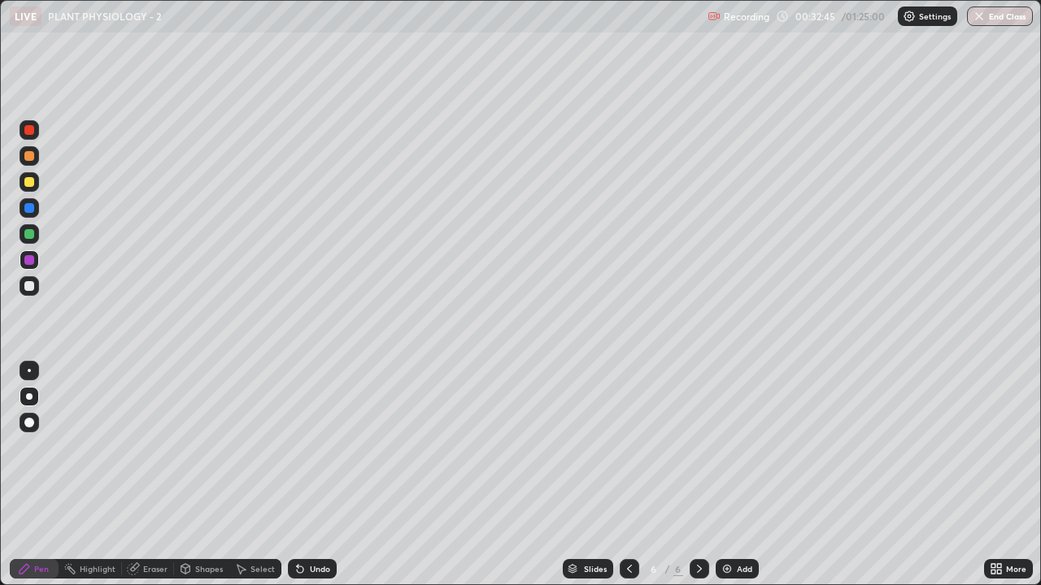
click at [307, 447] on div "Undo" at bounding box center [312, 569] width 49 height 20
click at [319, 447] on div "Undo" at bounding box center [320, 569] width 20 height 8
click at [322, 447] on div "Undo" at bounding box center [312, 569] width 49 height 20
click at [307, 447] on div "Undo" at bounding box center [312, 569] width 49 height 20
click at [310, 447] on div "Undo" at bounding box center [320, 569] width 20 height 8
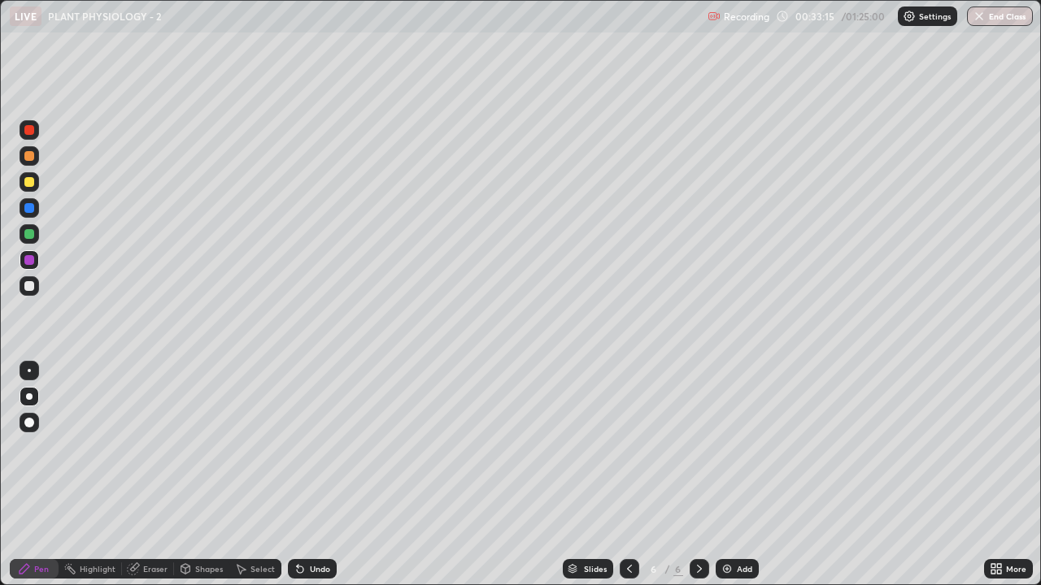
click at [311, 447] on div "Undo" at bounding box center [320, 569] width 20 height 8
click at [313, 447] on div "Undo" at bounding box center [320, 569] width 20 height 8
click at [325, 447] on div "Undo" at bounding box center [312, 569] width 49 height 20
click at [315, 447] on div "Undo" at bounding box center [320, 569] width 20 height 8
click at [320, 447] on div "Undo" at bounding box center [320, 569] width 20 height 8
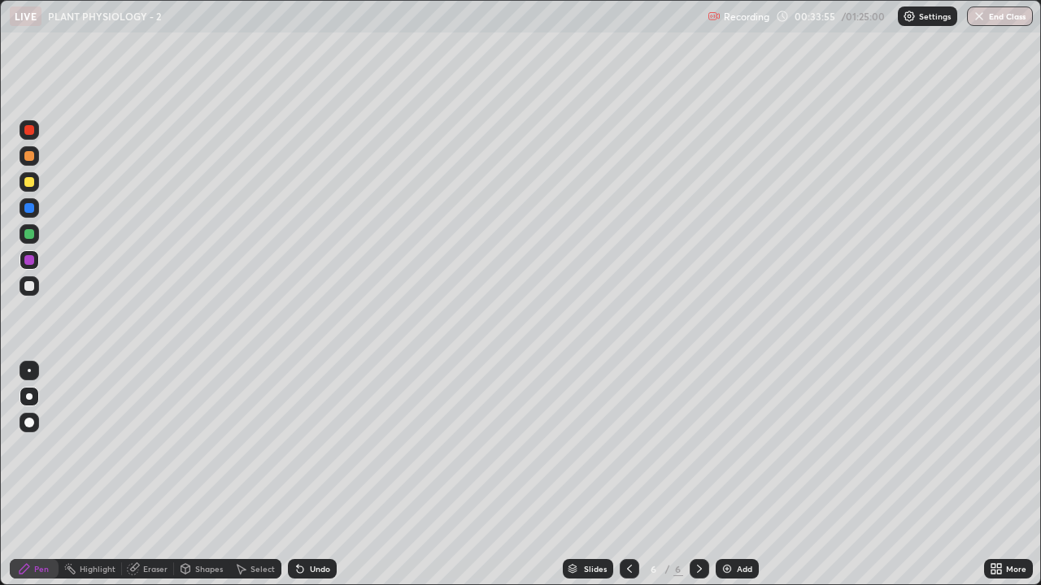
click at [255, 447] on div "Select" at bounding box center [262, 569] width 24 height 8
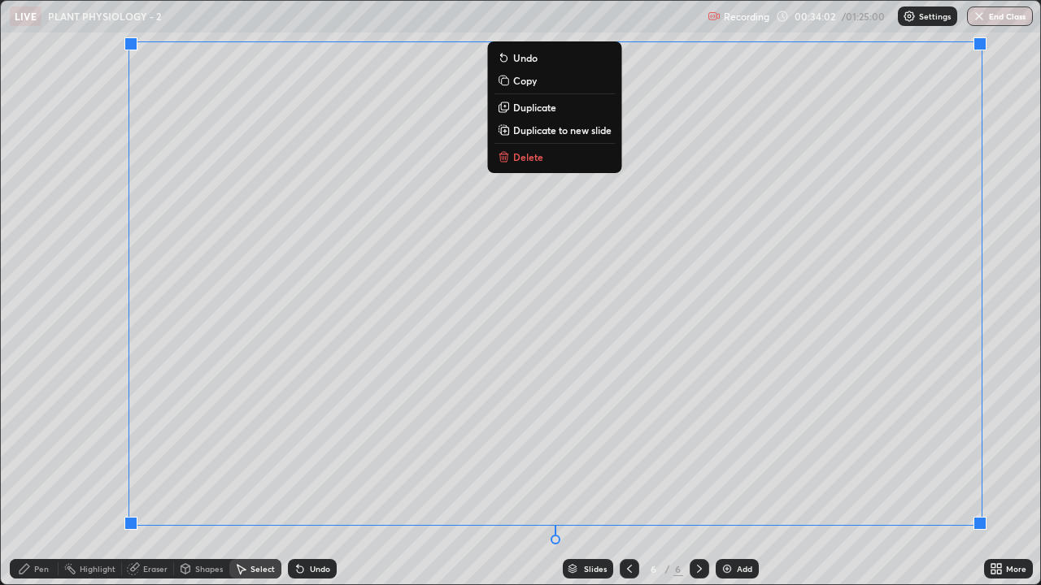
click at [89, 447] on div "0 ° Undo Copy Duplicate Duplicate to new slide Delete" at bounding box center [520, 293] width 1039 height 584
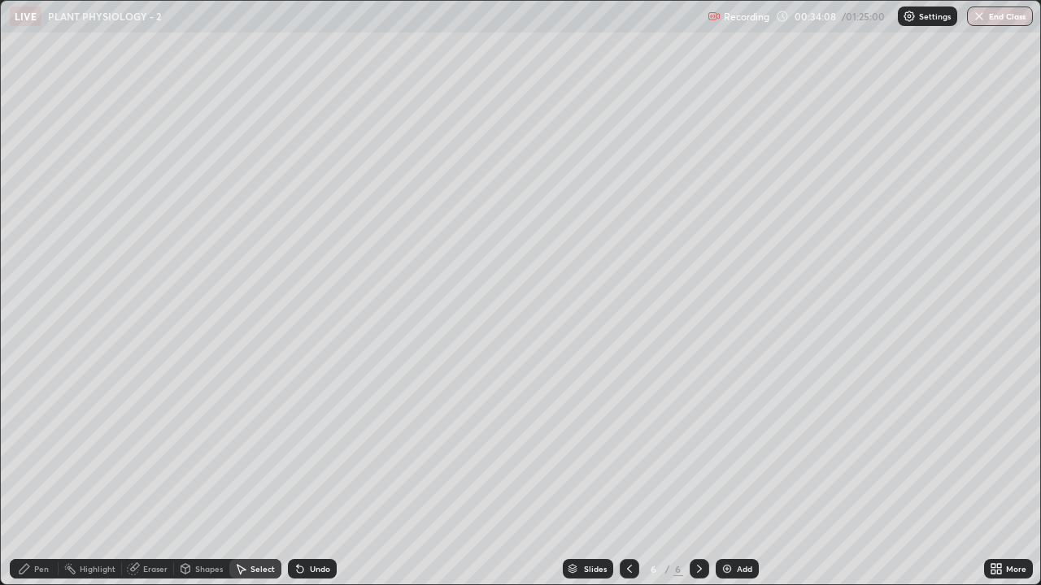
click at [35, 447] on div "Pen" at bounding box center [34, 569] width 49 height 20
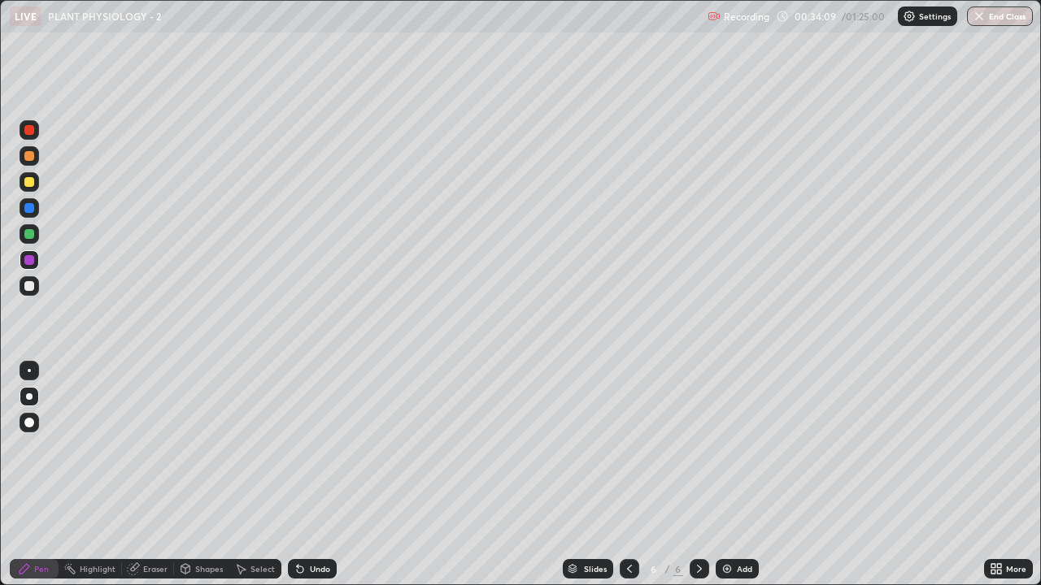
click at [29, 286] on div at bounding box center [29, 286] width 10 height 10
click at [693, 447] on icon at bounding box center [699, 569] width 13 height 13
click at [734, 447] on div "Add" at bounding box center [737, 569] width 43 height 20
click at [30, 157] on div at bounding box center [29, 156] width 10 height 10
click at [625, 447] on icon at bounding box center [629, 569] width 13 height 13
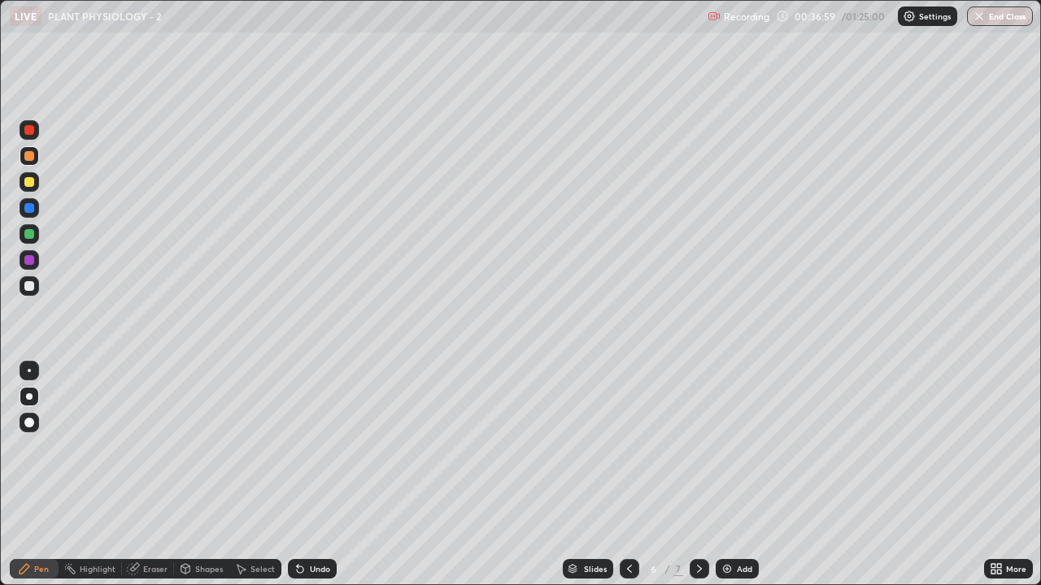
click at [625, 447] on icon at bounding box center [629, 569] width 13 height 13
click at [628, 447] on icon at bounding box center [629, 569] width 13 height 13
click at [697, 447] on icon at bounding box center [699, 569] width 5 height 8
click at [698, 447] on icon at bounding box center [699, 569] width 13 height 13
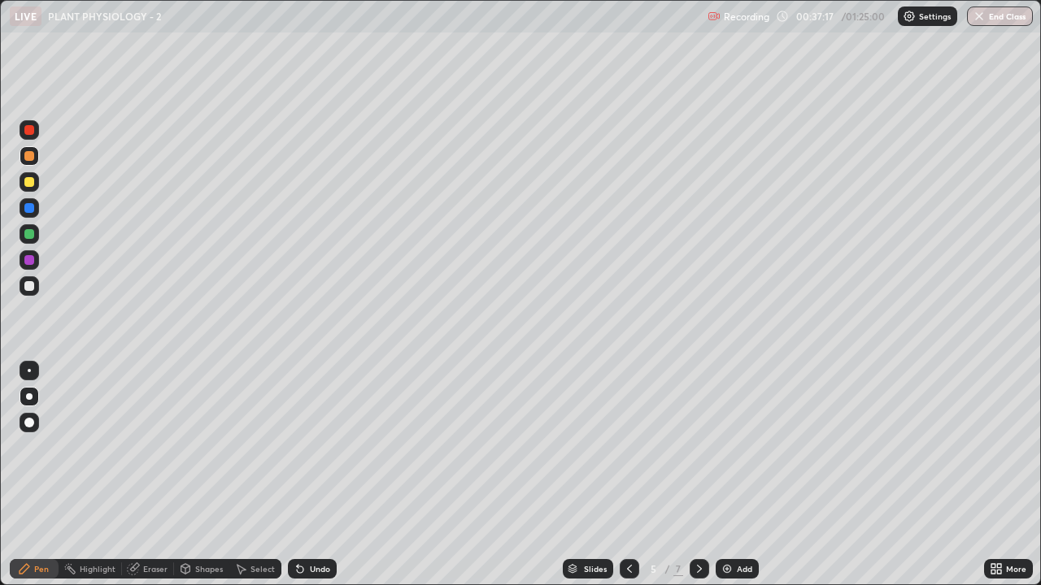
click at [698, 447] on icon at bounding box center [699, 569] width 13 height 13
click at [693, 447] on icon at bounding box center [699, 569] width 13 height 13
click at [40, 447] on div "Pen" at bounding box center [41, 569] width 15 height 8
click at [25, 288] on div at bounding box center [29, 286] width 10 height 10
click at [35, 237] on div at bounding box center [30, 234] width 20 height 20
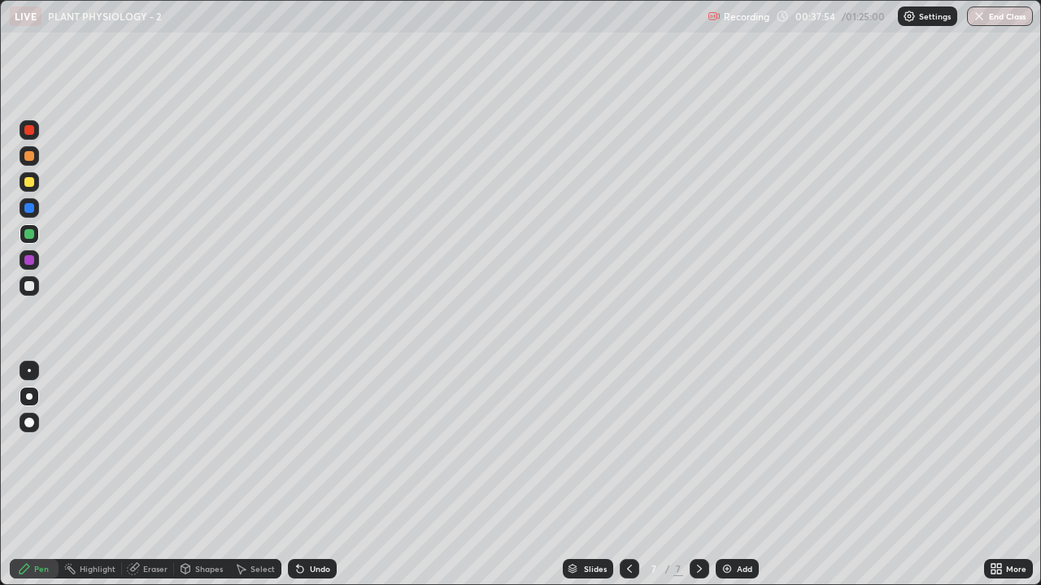
click at [319, 447] on div "Undo" at bounding box center [320, 569] width 20 height 8
click at [95, 447] on div "Highlight" at bounding box center [98, 569] width 36 height 8
click at [31, 447] on icon at bounding box center [29, 513] width 13 height 13
click at [36, 242] on div at bounding box center [30, 234] width 20 height 20
click at [322, 447] on div "Undo" at bounding box center [312, 569] width 49 height 20
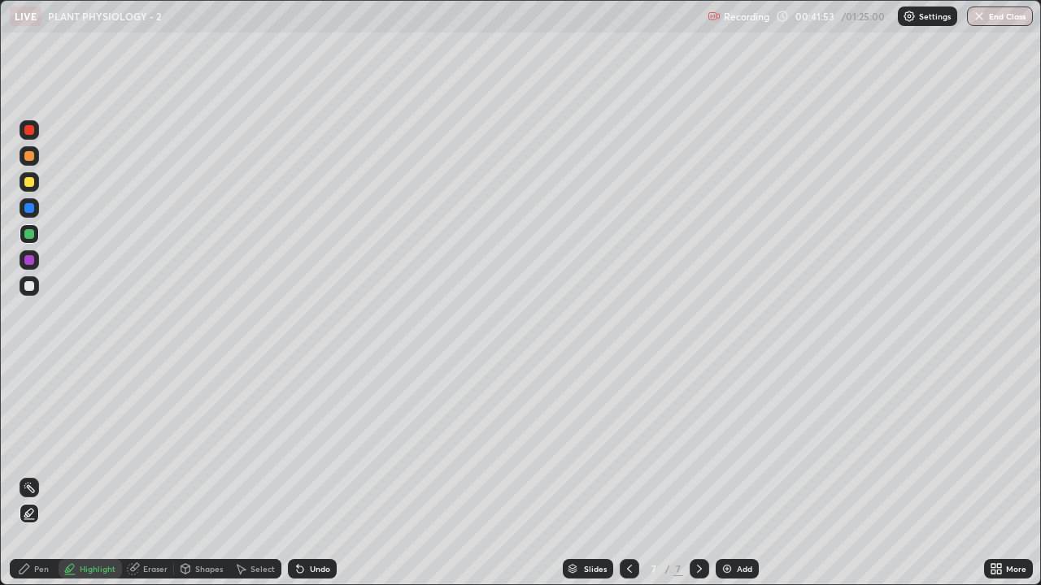
click at [43, 447] on div "Pen" at bounding box center [41, 569] width 15 height 8
click at [311, 447] on div "Undo" at bounding box center [320, 569] width 20 height 8
click at [307, 447] on div "Undo" at bounding box center [312, 569] width 49 height 20
click at [298, 447] on icon at bounding box center [300, 570] width 7 height 7
click at [25, 204] on div at bounding box center [29, 208] width 10 height 10
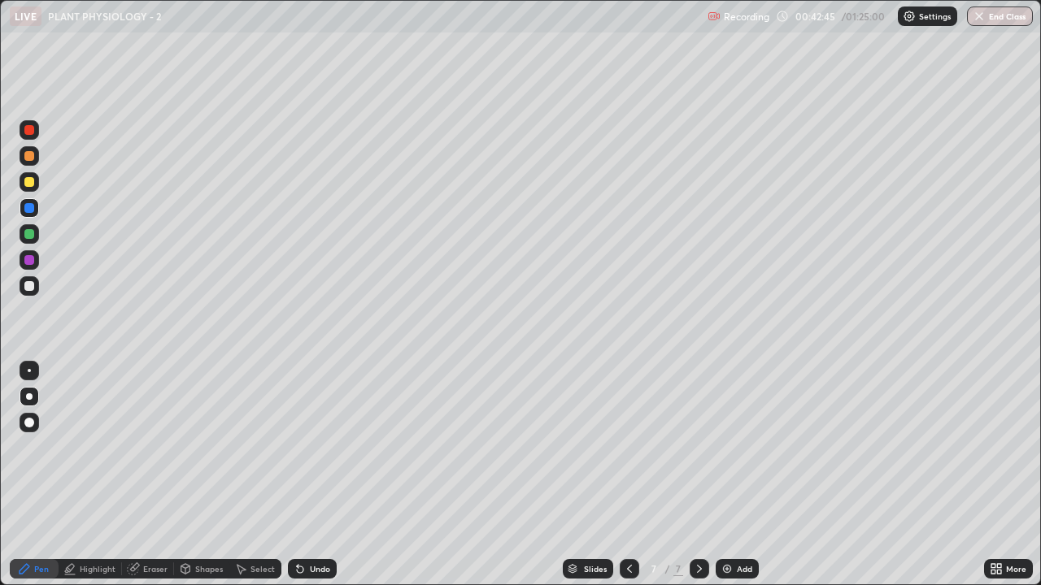
click at [28, 182] on div at bounding box center [29, 182] width 10 height 10
click at [259, 447] on div "Select" at bounding box center [262, 569] width 24 height 8
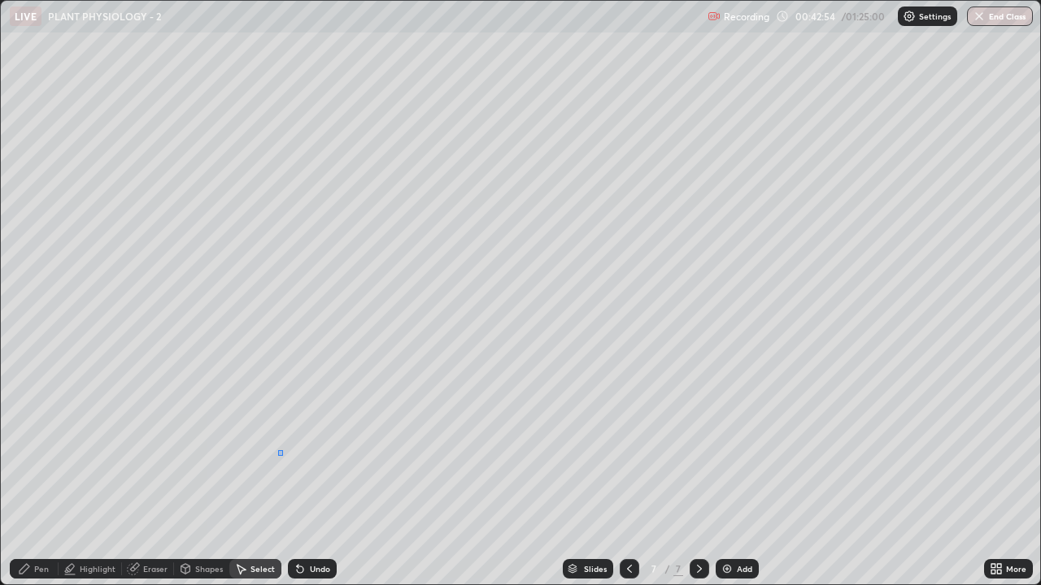
click at [279, 447] on div "0 ° Undo Copy Duplicate Duplicate to new slide Delete" at bounding box center [520, 293] width 1039 height 584
click at [27, 447] on icon at bounding box center [24, 569] width 13 height 13
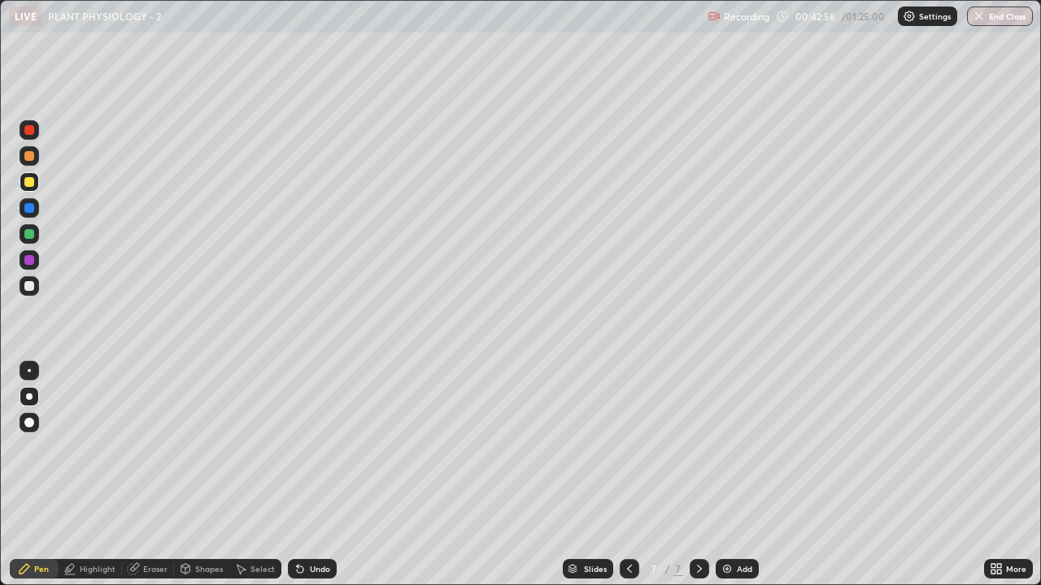
click at [30, 184] on div at bounding box center [29, 182] width 10 height 10
click at [29, 397] on div at bounding box center [29, 397] width 7 height 7
click at [27, 263] on div at bounding box center [29, 260] width 10 height 10
click at [29, 397] on div at bounding box center [29, 397] width 7 height 7
click at [29, 210] on div at bounding box center [29, 208] width 10 height 10
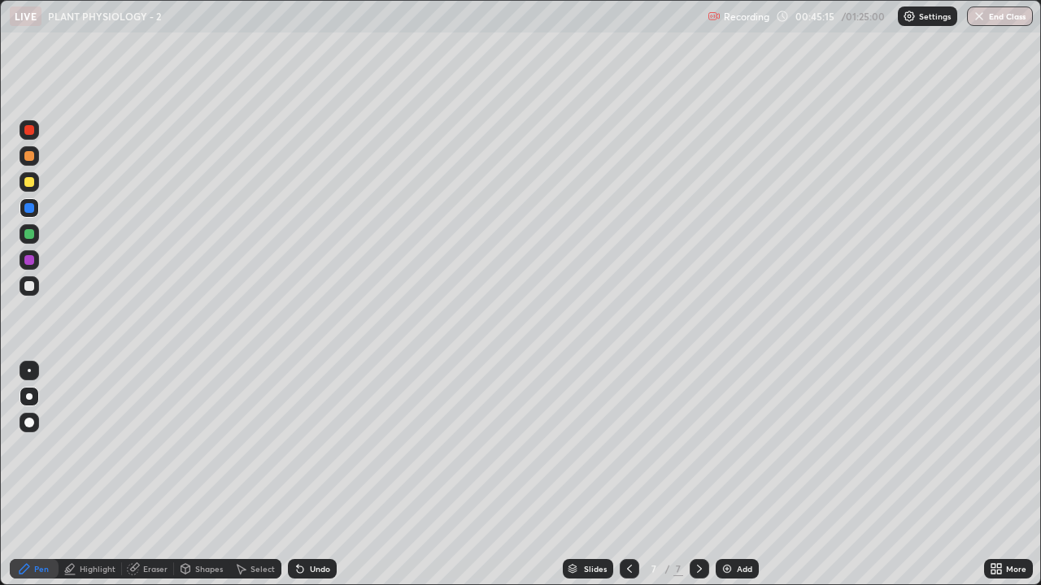
click at [29, 397] on div at bounding box center [29, 397] width 7 height 7
click at [23, 291] on div at bounding box center [30, 286] width 20 height 20
click at [26, 234] on div at bounding box center [29, 234] width 10 height 10
click at [29, 132] on div at bounding box center [29, 130] width 10 height 10
click at [254, 447] on div "Select" at bounding box center [262, 569] width 24 height 8
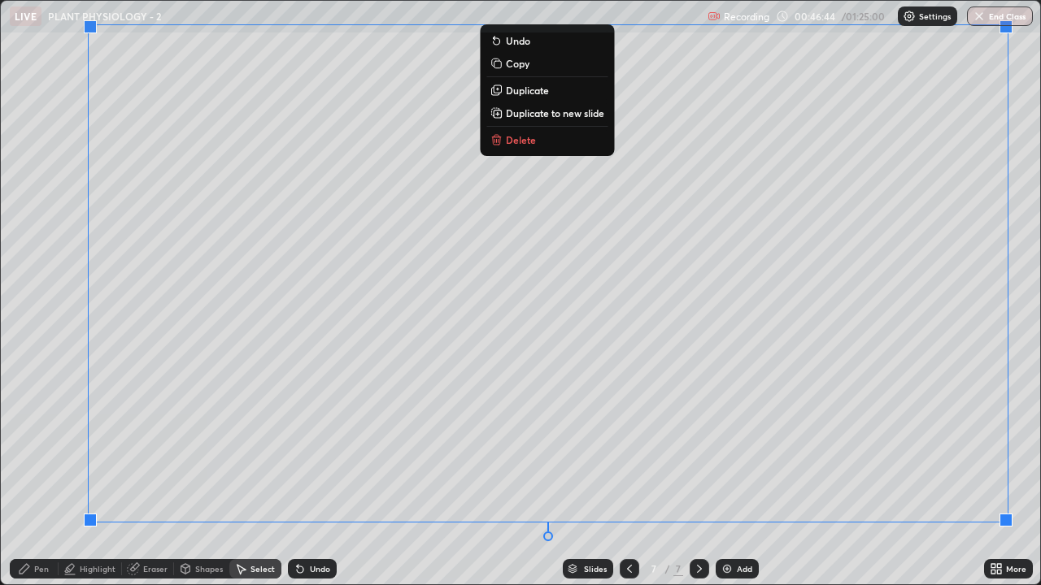
click at [40, 447] on div "Pen" at bounding box center [41, 569] width 15 height 8
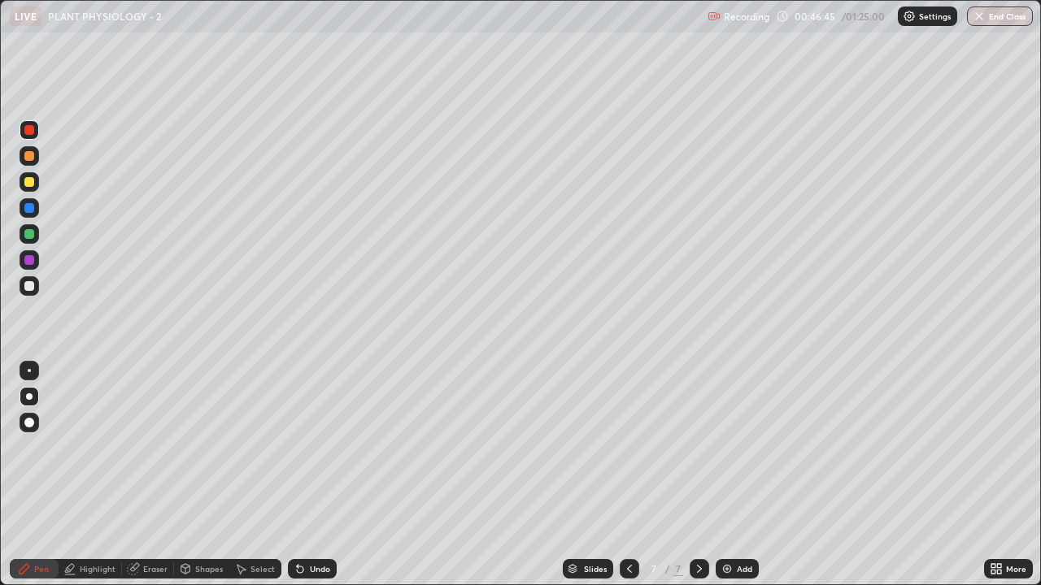
click at [28, 185] on div at bounding box center [29, 182] width 10 height 10
click at [33, 209] on div at bounding box center [29, 208] width 10 height 10
click at [35, 208] on div at bounding box center [30, 208] width 20 height 20
click at [698, 447] on icon at bounding box center [699, 569] width 13 height 13
click at [728, 447] on img at bounding box center [726, 569] width 13 height 13
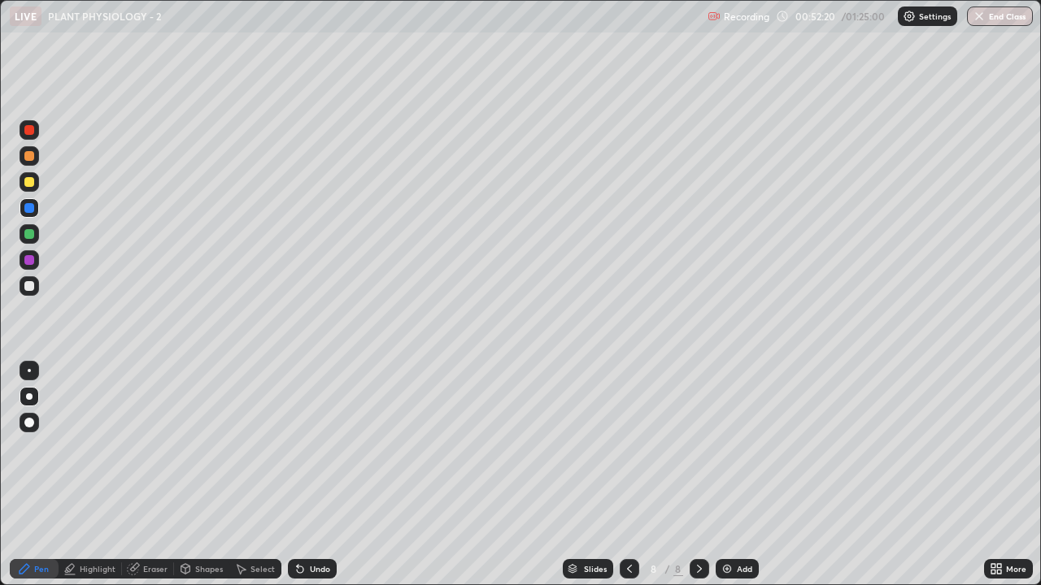
click at [46, 447] on div "Pen" at bounding box center [41, 569] width 15 height 8
click at [627, 447] on icon at bounding box center [629, 569] width 5 height 8
click at [697, 447] on icon at bounding box center [699, 569] width 13 height 13
click at [33, 159] on div at bounding box center [30, 156] width 20 height 20
click at [28, 397] on div at bounding box center [29, 397] width 7 height 7
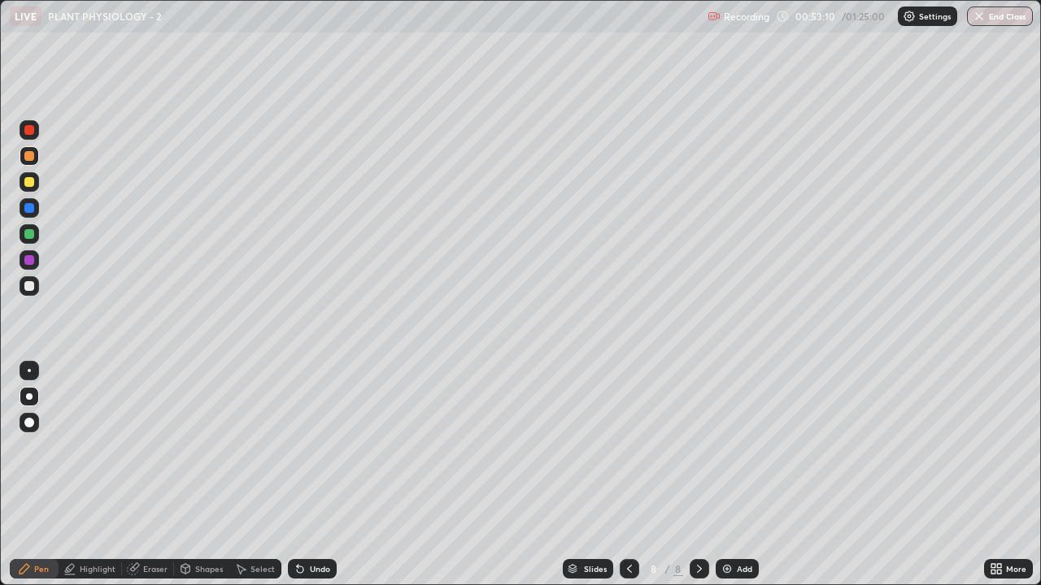
click at [29, 289] on div at bounding box center [29, 286] width 10 height 10
click at [628, 447] on icon at bounding box center [629, 569] width 13 height 13
click at [697, 447] on icon at bounding box center [699, 569] width 13 height 13
click at [28, 286] on div at bounding box center [29, 286] width 10 height 10
click at [28, 234] on div at bounding box center [29, 234] width 10 height 10
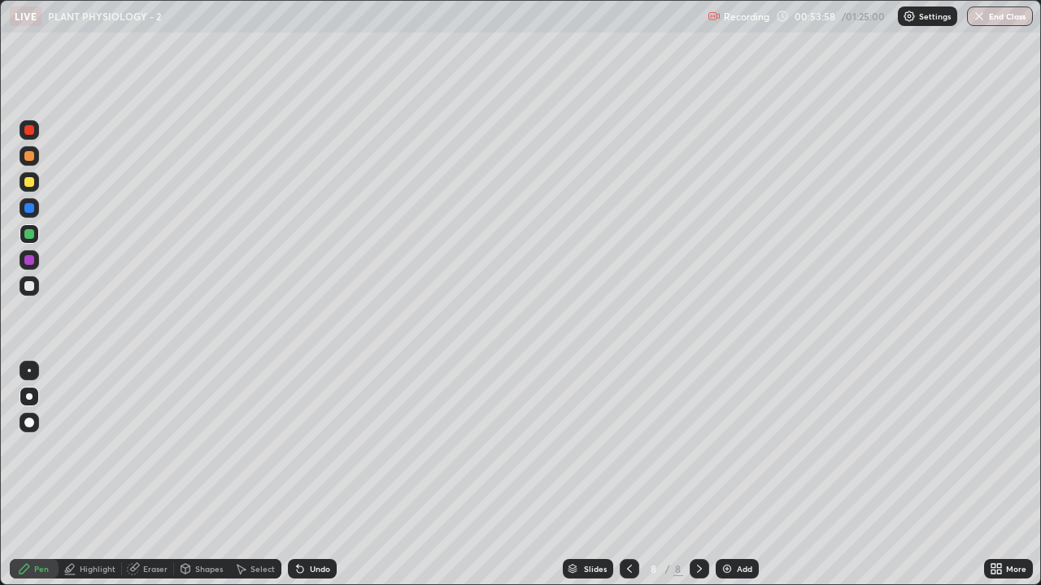
click at [28, 262] on div at bounding box center [29, 260] width 10 height 10
click at [307, 447] on div "Undo" at bounding box center [312, 569] width 49 height 20
click at [313, 447] on div "Undo" at bounding box center [320, 569] width 20 height 8
click at [28, 185] on div at bounding box center [29, 182] width 10 height 10
click at [325, 447] on div "Undo" at bounding box center [320, 569] width 20 height 8
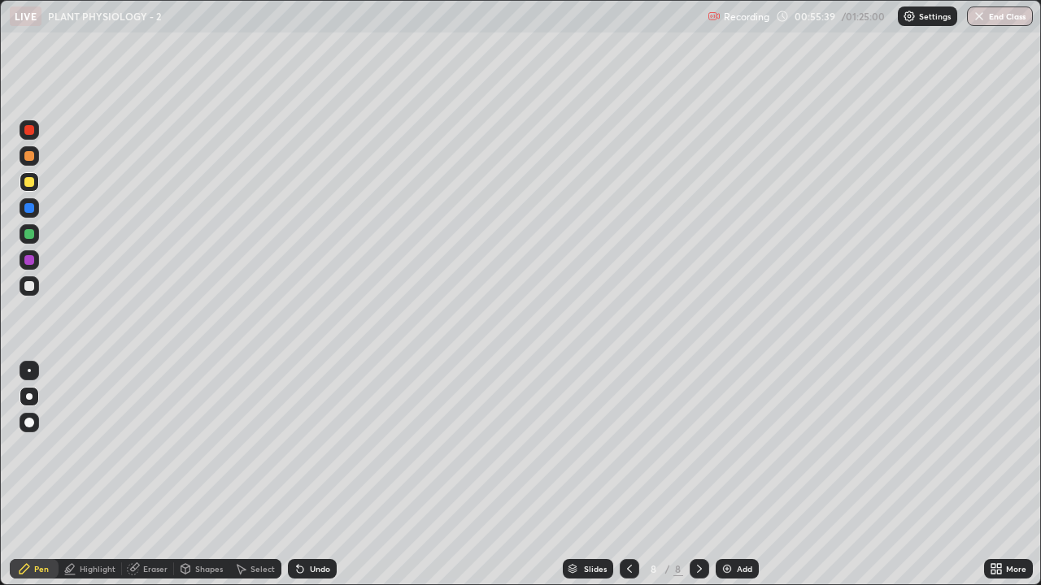
click at [322, 447] on div "Undo" at bounding box center [320, 569] width 20 height 8
click at [152, 447] on div "Eraser" at bounding box center [155, 569] width 24 height 8
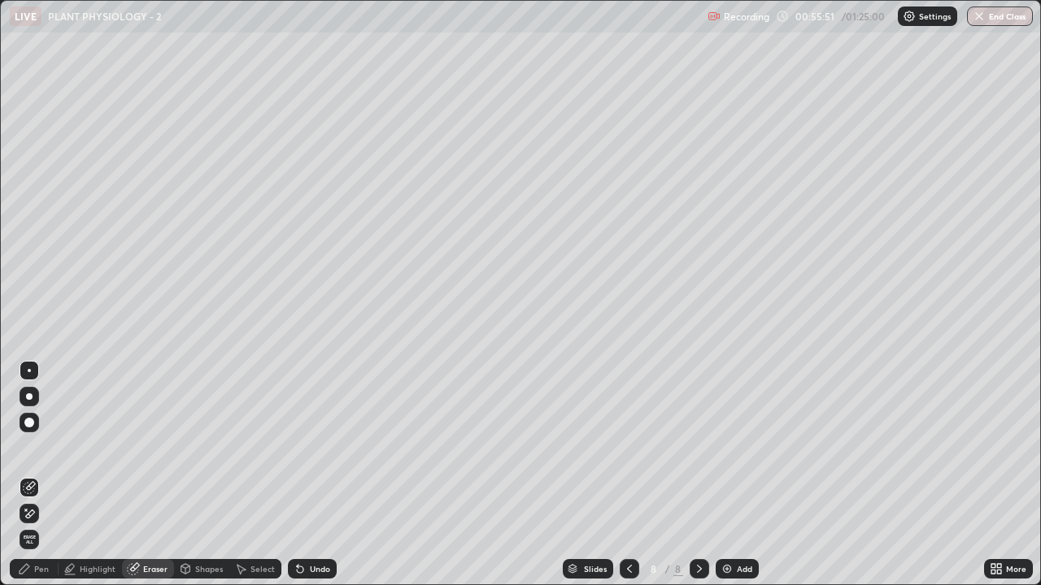
click at [46, 447] on div "Pen" at bounding box center [41, 569] width 15 height 8
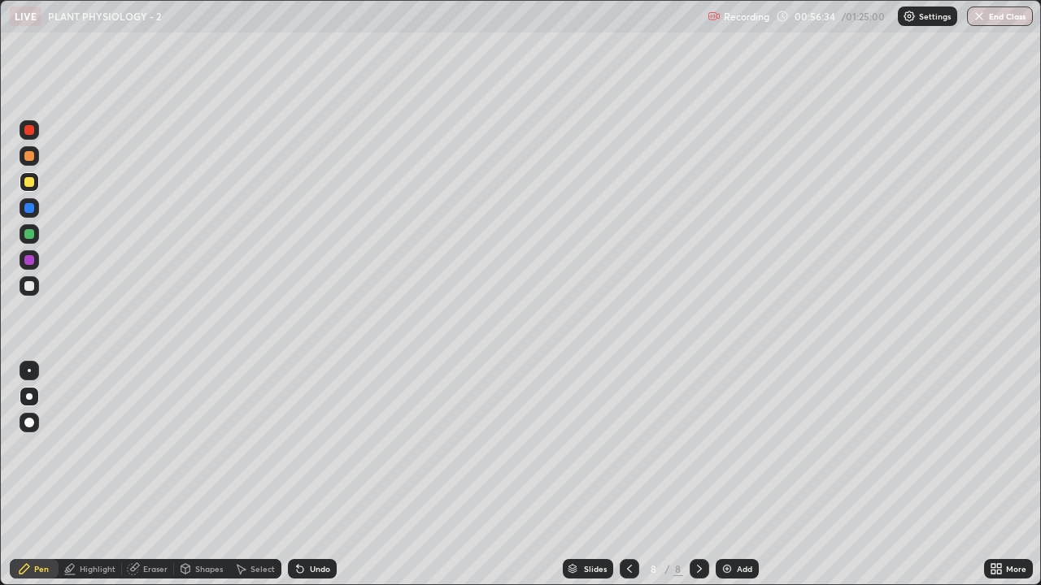
click at [29, 289] on div at bounding box center [29, 286] width 10 height 10
click at [32, 263] on div at bounding box center [29, 260] width 10 height 10
click at [27, 208] on div at bounding box center [29, 208] width 10 height 10
click at [33, 285] on div at bounding box center [29, 286] width 10 height 10
click at [26, 264] on div at bounding box center [29, 260] width 10 height 10
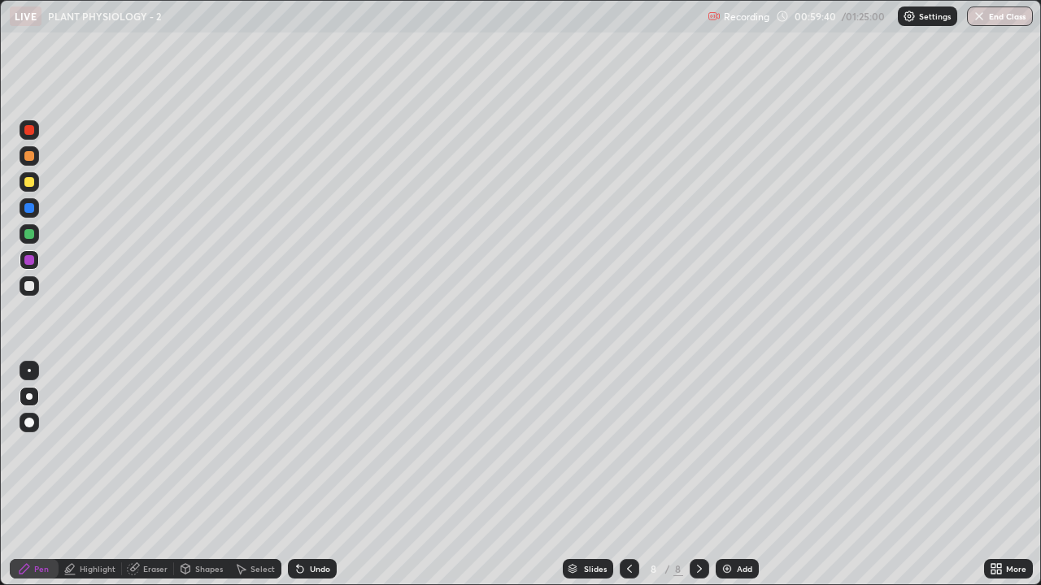
click at [29, 212] on div at bounding box center [29, 208] width 10 height 10
click at [29, 235] on div at bounding box center [29, 234] width 10 height 10
click at [733, 447] on div "Add" at bounding box center [737, 569] width 43 height 20
click at [30, 154] on div at bounding box center [29, 156] width 10 height 10
click at [315, 447] on div "Undo" at bounding box center [320, 569] width 20 height 8
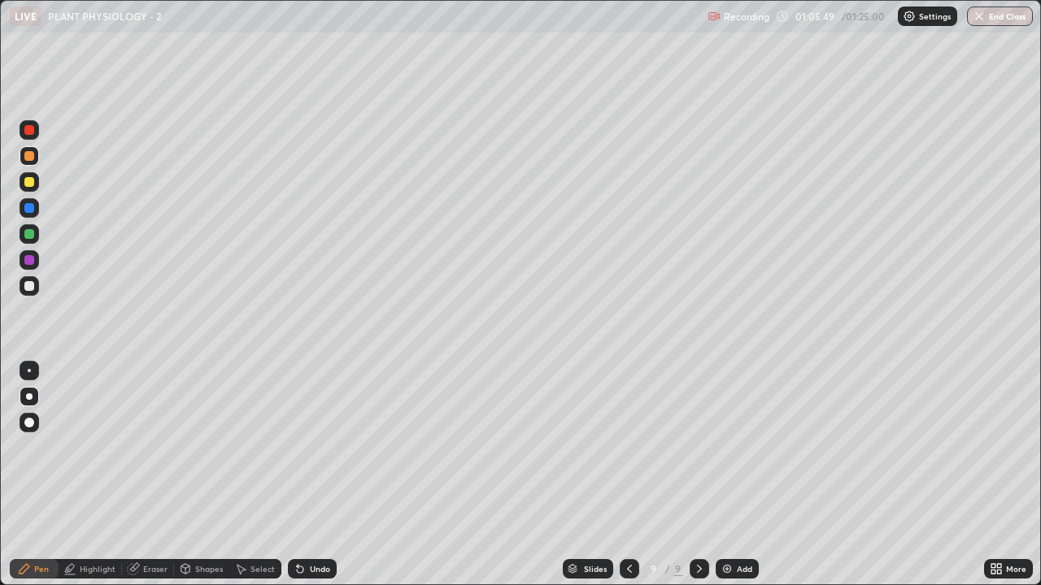
click at [317, 447] on div "Undo" at bounding box center [320, 569] width 20 height 8
click at [320, 447] on div "Undo" at bounding box center [312, 569] width 49 height 20
click at [146, 447] on div "Eraser" at bounding box center [155, 569] width 24 height 8
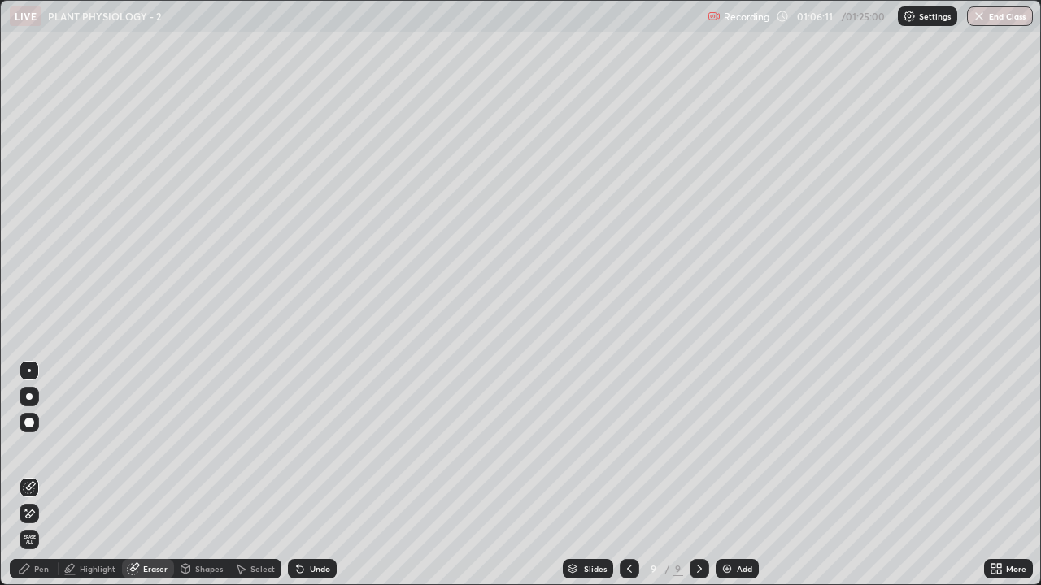
click at [35, 447] on div "Pen" at bounding box center [34, 569] width 49 height 20
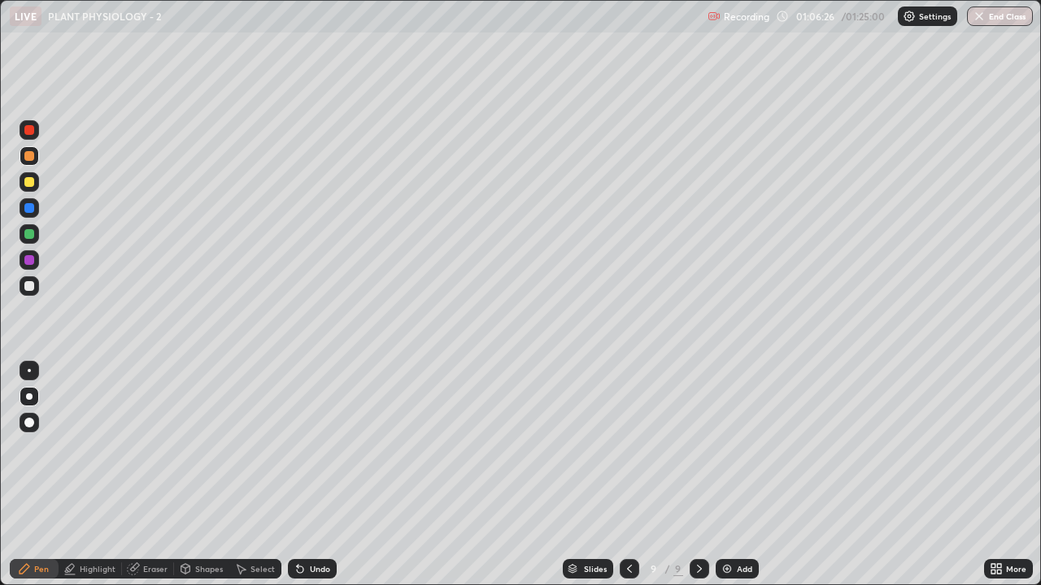
click at [27, 289] on div at bounding box center [29, 286] width 10 height 10
click at [28, 447] on icon at bounding box center [24, 569] width 13 height 13
click at [27, 233] on div at bounding box center [29, 234] width 10 height 10
click at [28, 281] on div at bounding box center [29, 286] width 10 height 10
click at [26, 183] on div at bounding box center [29, 182] width 10 height 10
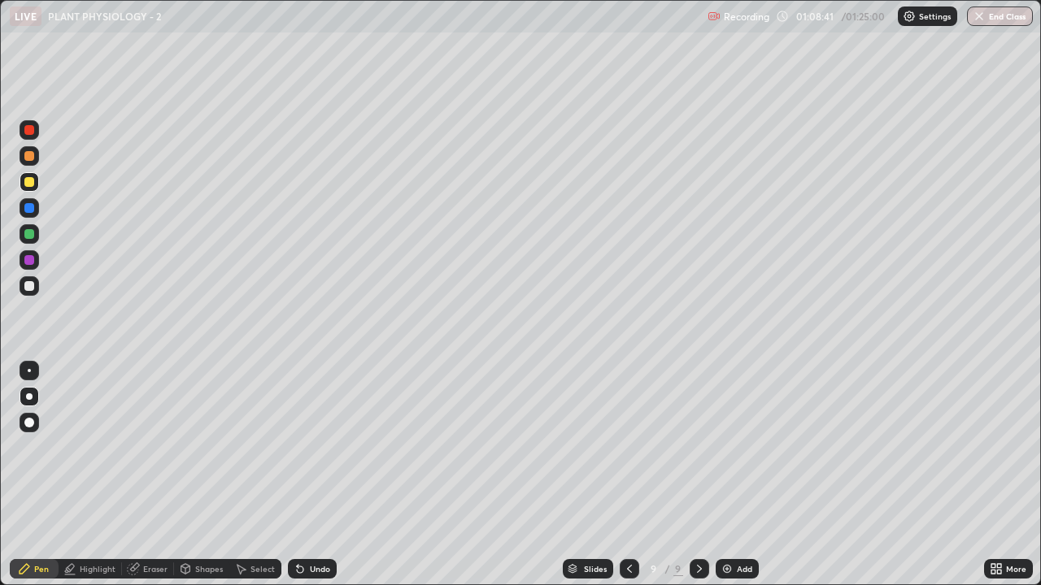
click at [324, 447] on div "Undo" at bounding box center [320, 569] width 20 height 8
click at [323, 447] on div "Undo" at bounding box center [320, 569] width 20 height 8
click at [322, 447] on div "Undo" at bounding box center [320, 569] width 20 height 8
click at [319, 447] on div "Undo" at bounding box center [320, 569] width 20 height 8
click at [33, 207] on div at bounding box center [29, 208] width 10 height 10
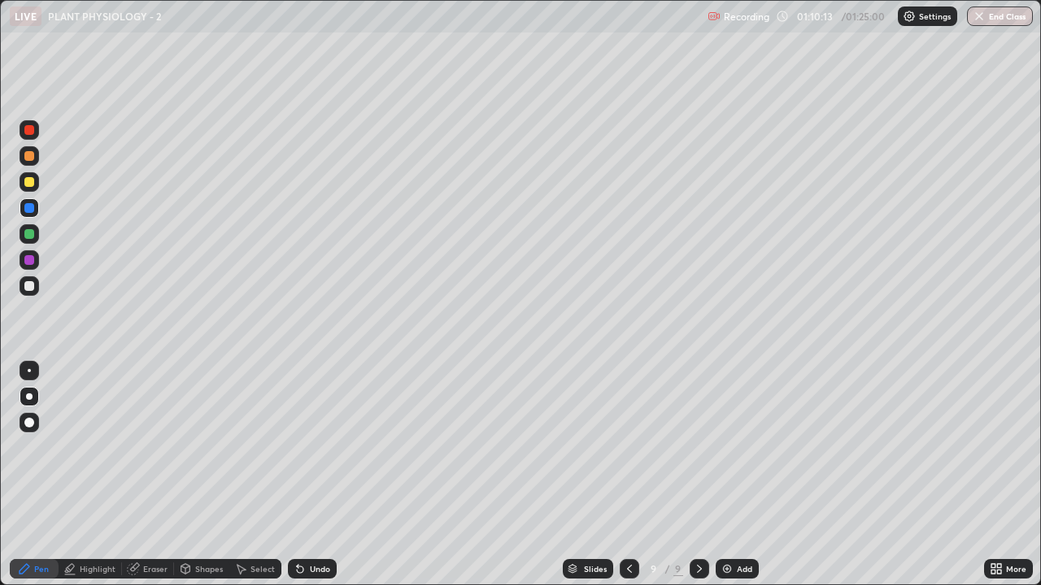
click at [1011, 447] on div "More" at bounding box center [1016, 569] width 20 height 8
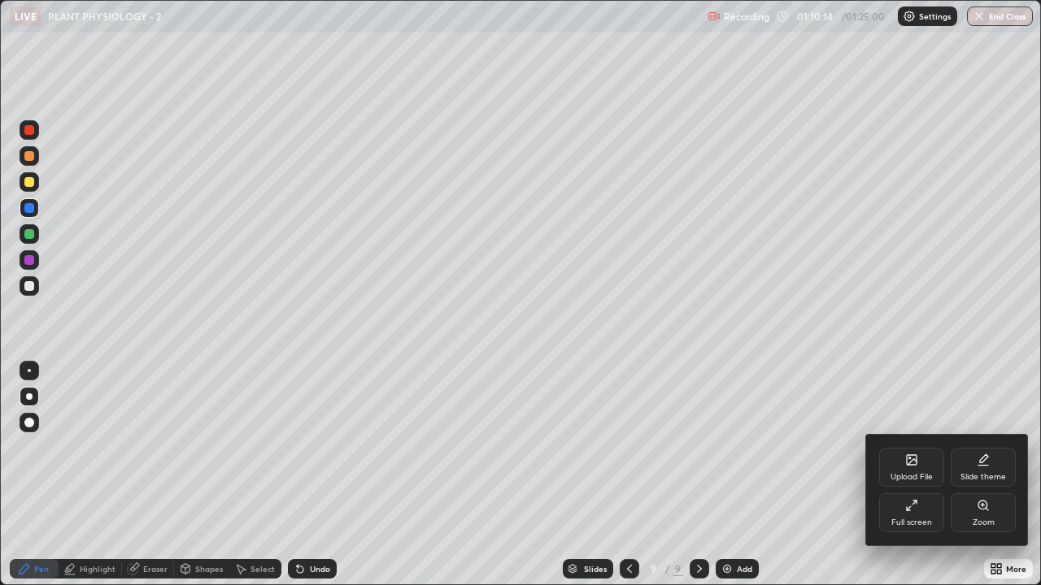
click at [932, 447] on div "Full screen" at bounding box center [911, 513] width 65 height 39
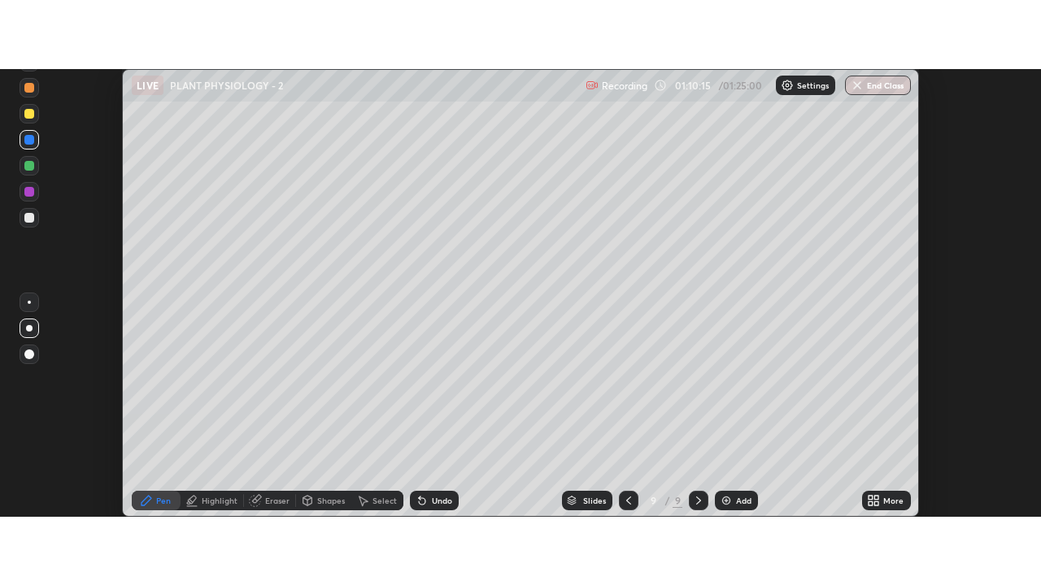
scroll to position [80864, 80271]
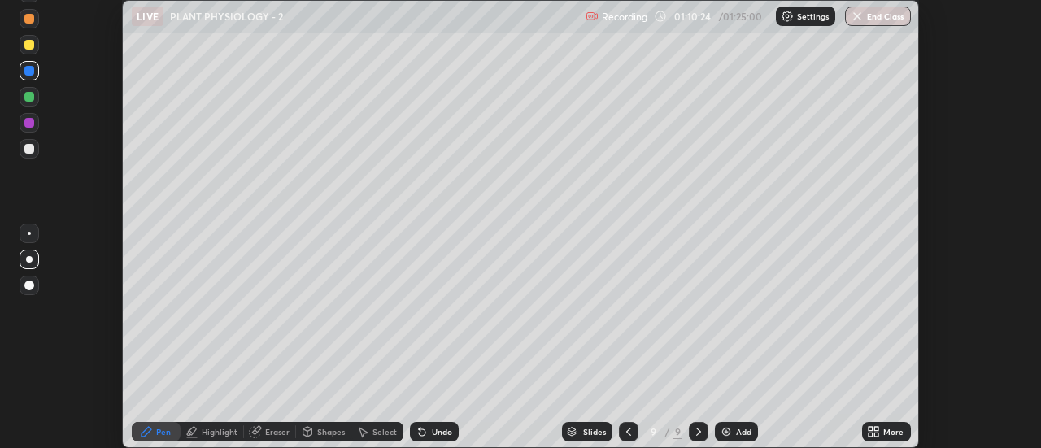
click at [871, 433] on icon at bounding box center [870, 435] width 4 height 4
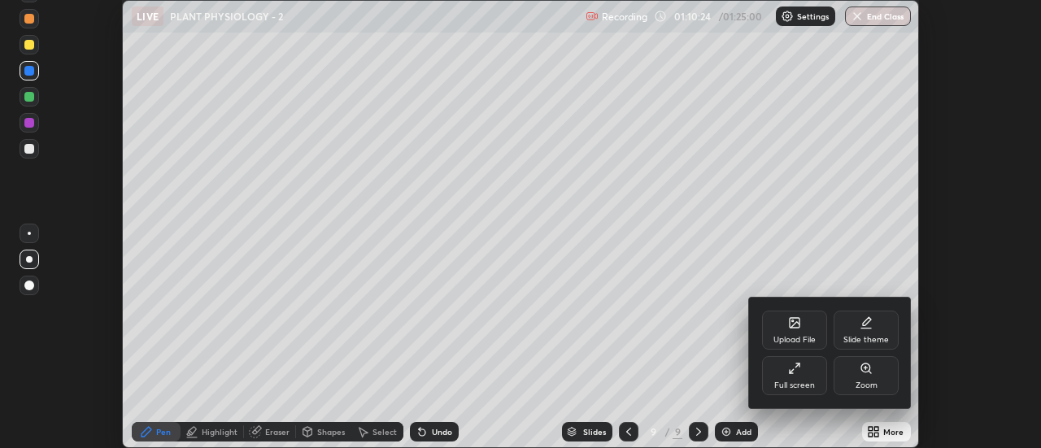
click at [781, 378] on div "Full screen" at bounding box center [794, 375] width 65 height 39
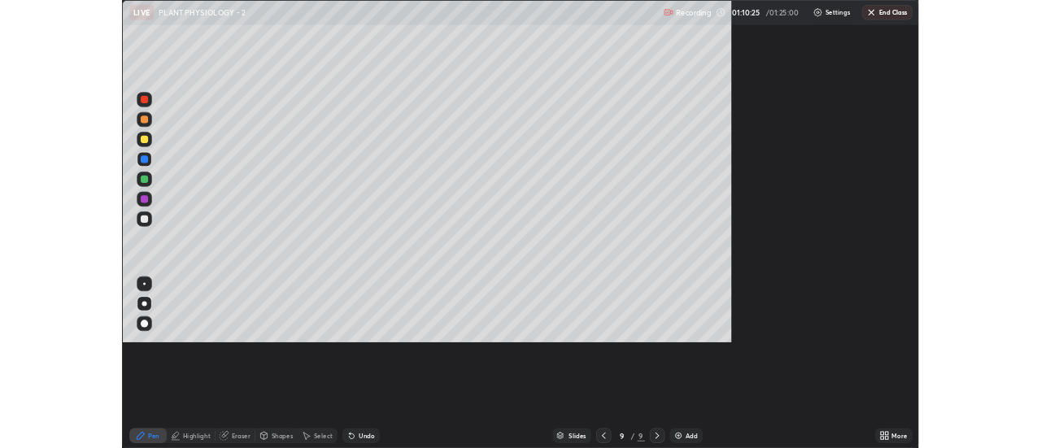
scroll to position [585, 1041]
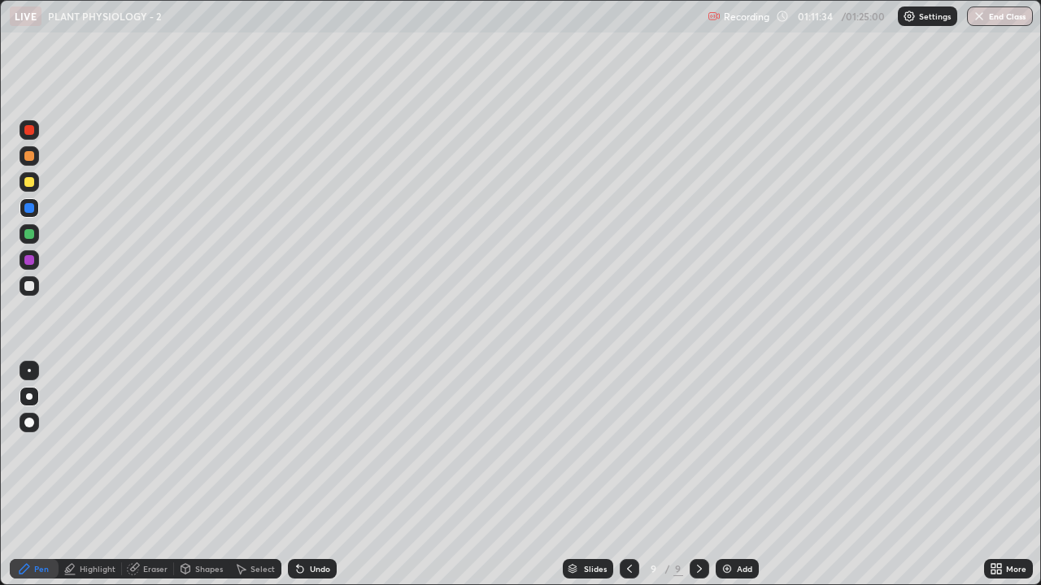
click at [994, 447] on icon at bounding box center [993, 566] width 4 height 4
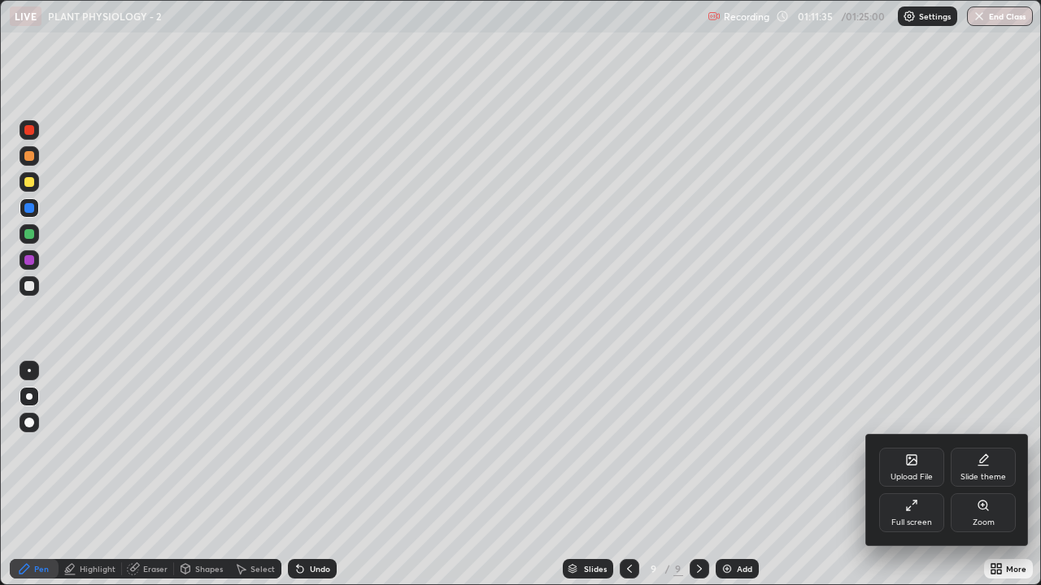
click at [912, 447] on icon at bounding box center [911, 505] width 13 height 13
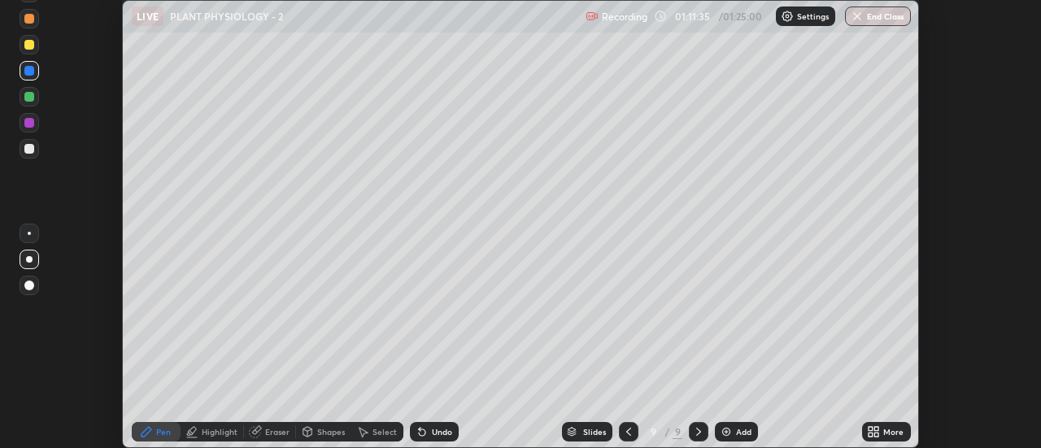
scroll to position [80864, 80271]
